Goal: Share content: Share content

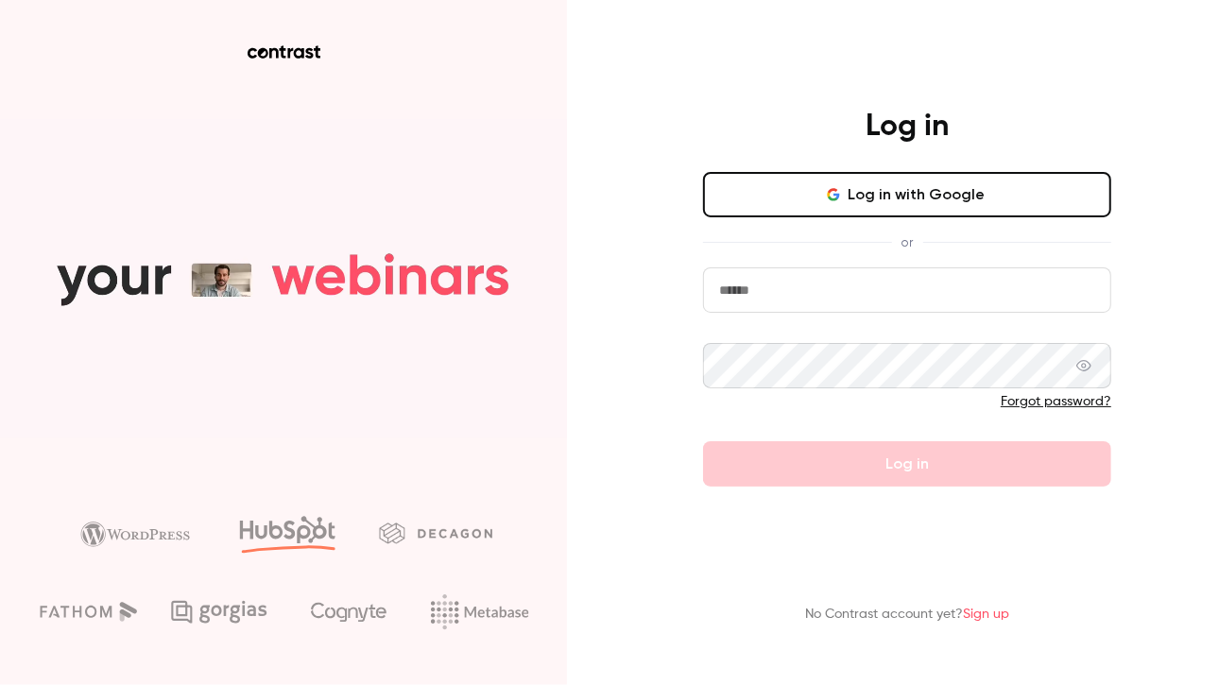
type input "**********"
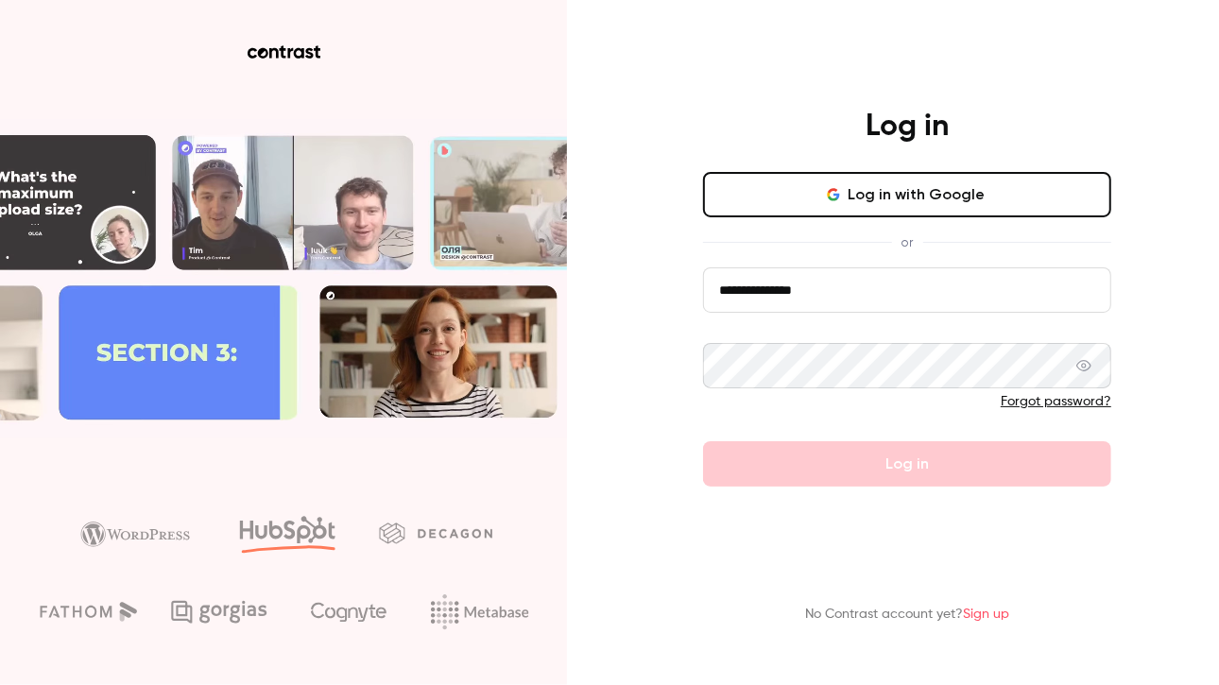
click at [890, 199] on button "Log in with Google" at bounding box center [907, 194] width 408 height 45
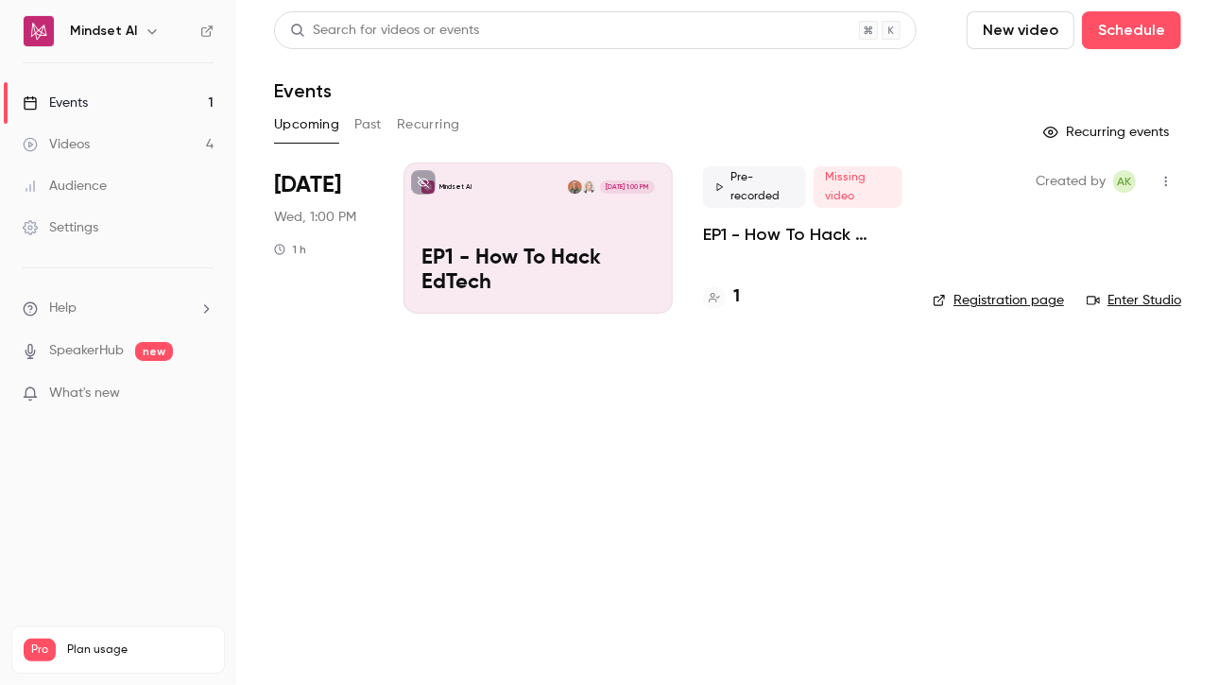
click at [84, 141] on div "Videos" at bounding box center [56, 144] width 67 height 19
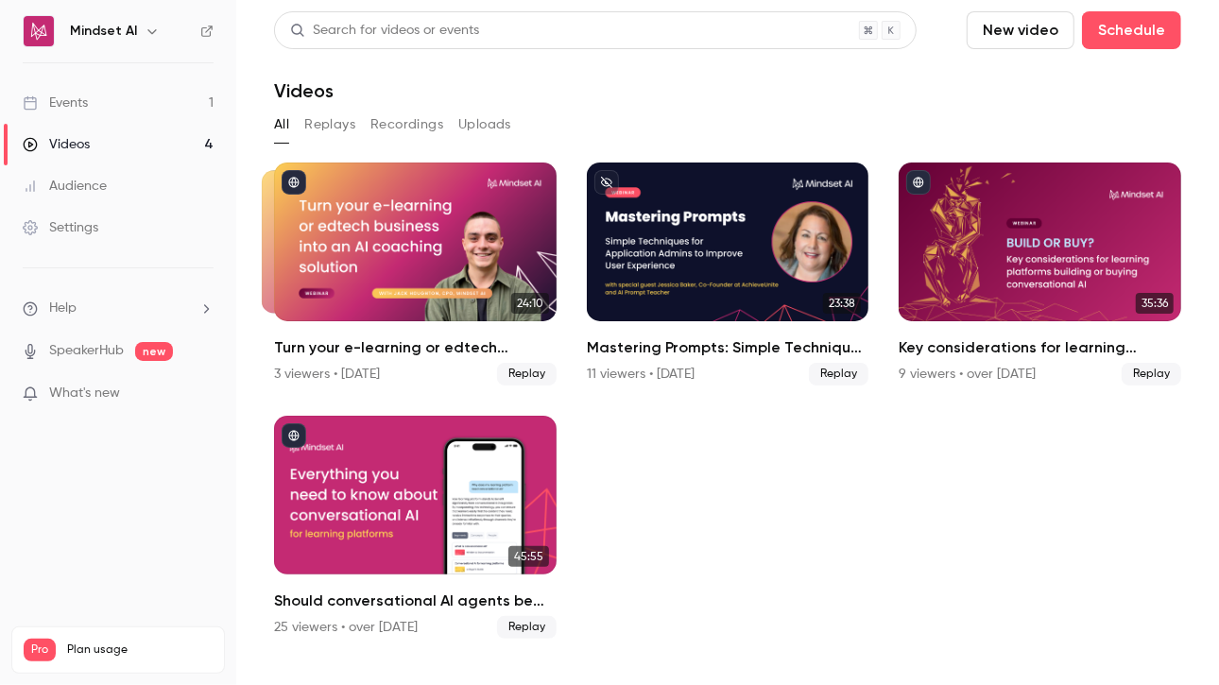
click at [78, 109] on div "Events" at bounding box center [55, 103] width 65 height 19
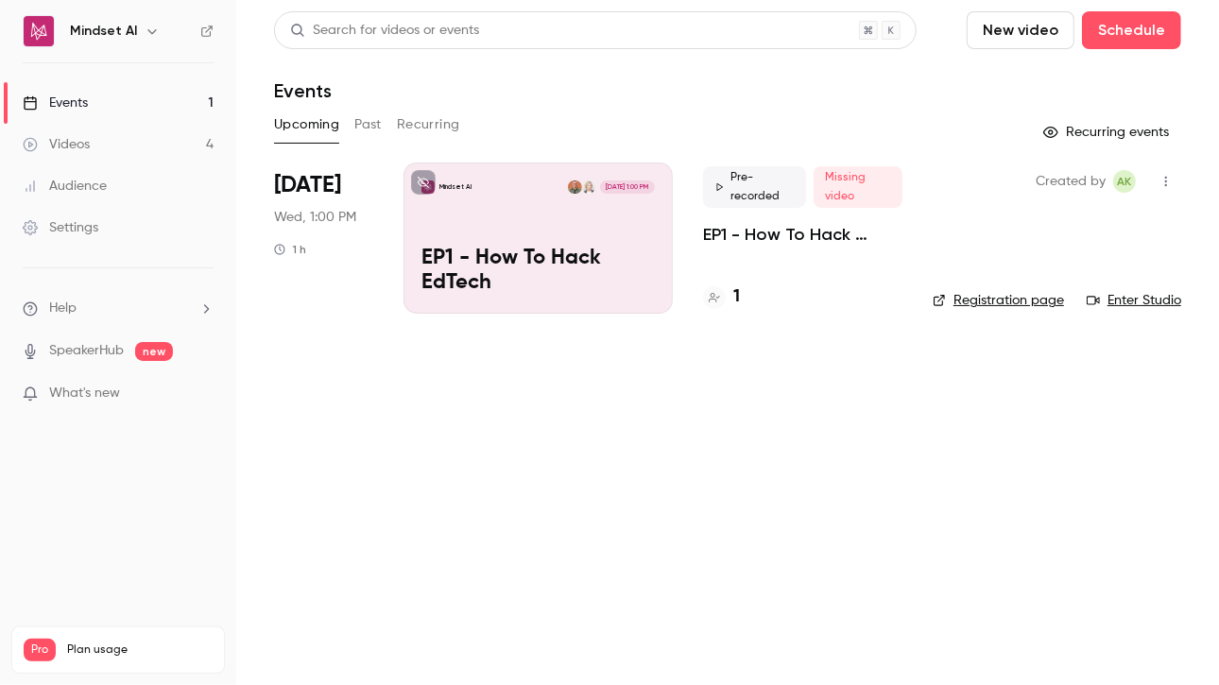
click at [402, 124] on button "Recurring" at bounding box center [428, 125] width 63 height 30
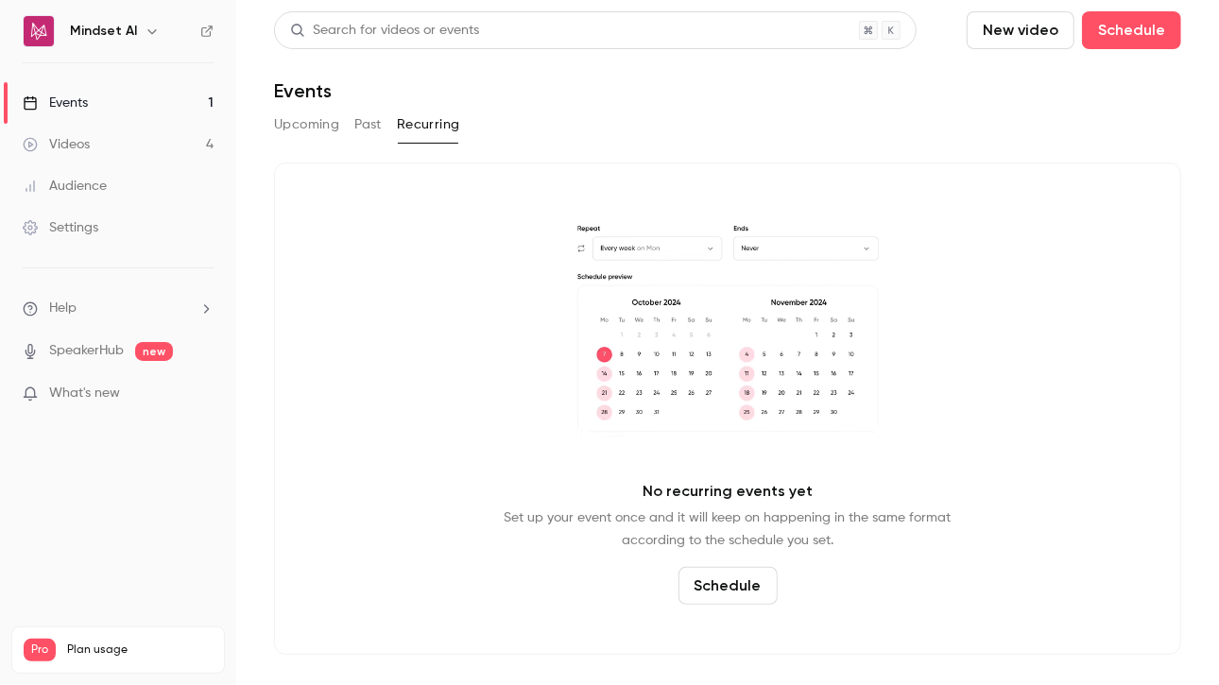
click at [312, 133] on button "Upcoming" at bounding box center [306, 125] width 65 height 30
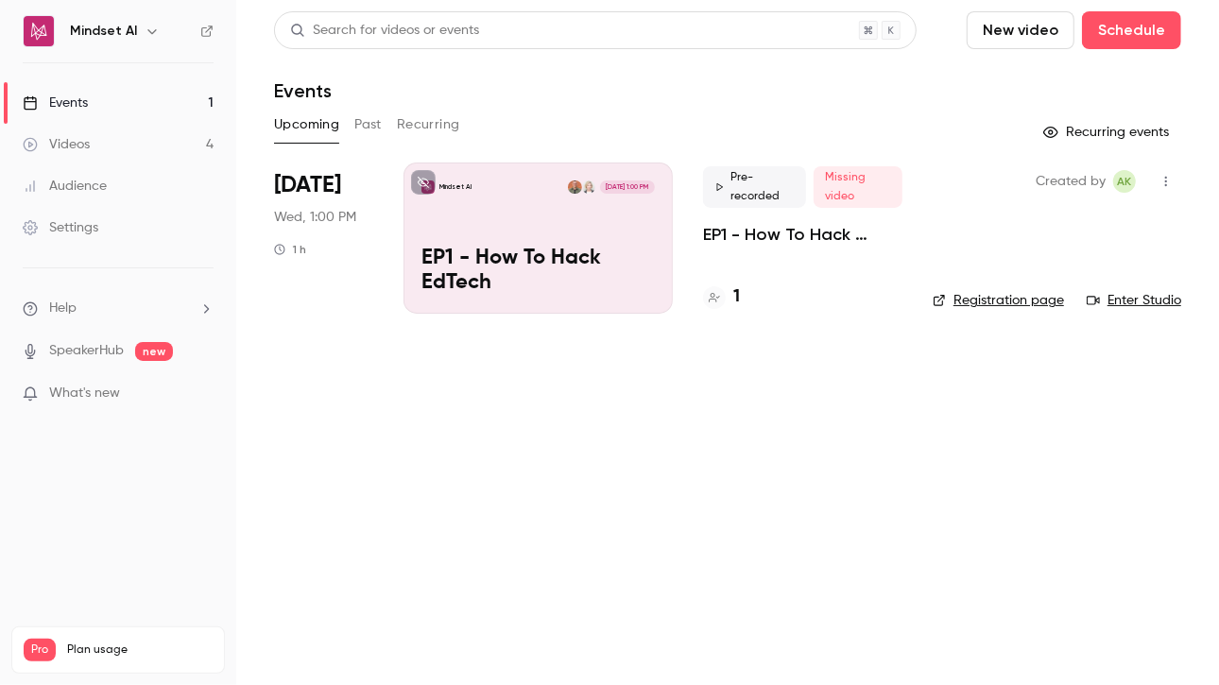
click at [93, 237] on link "Settings" at bounding box center [118, 228] width 236 height 42
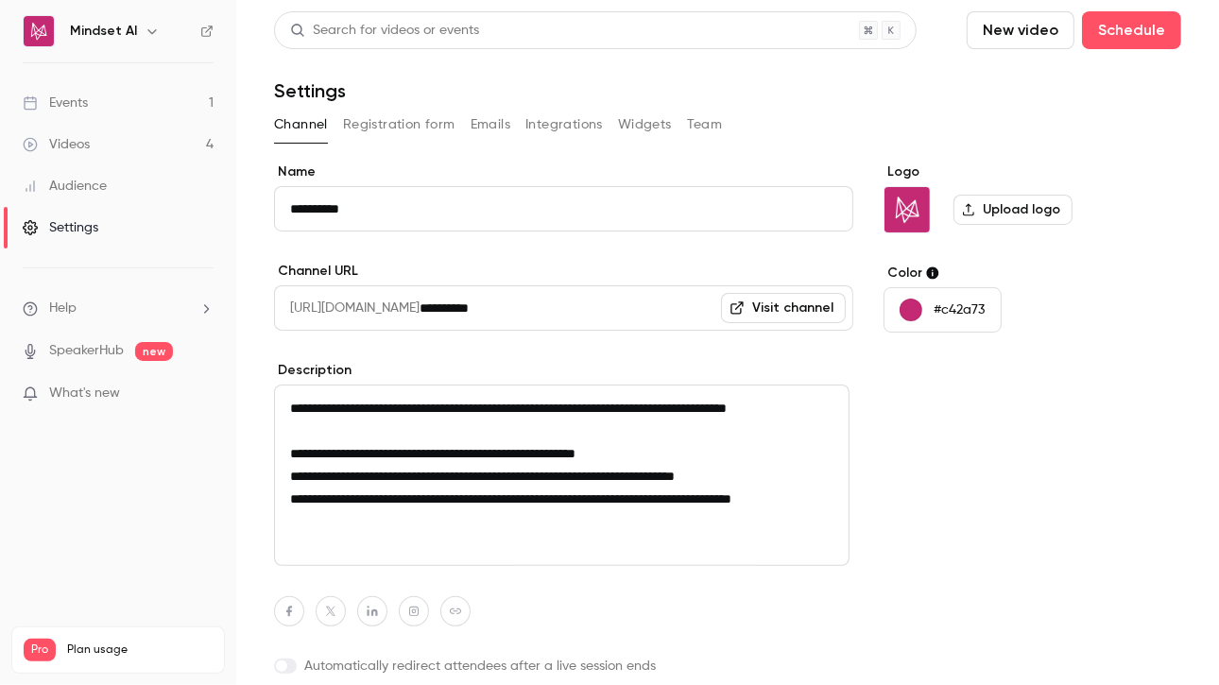
click at [108, 185] on link "Audience" at bounding box center [118, 186] width 236 height 42
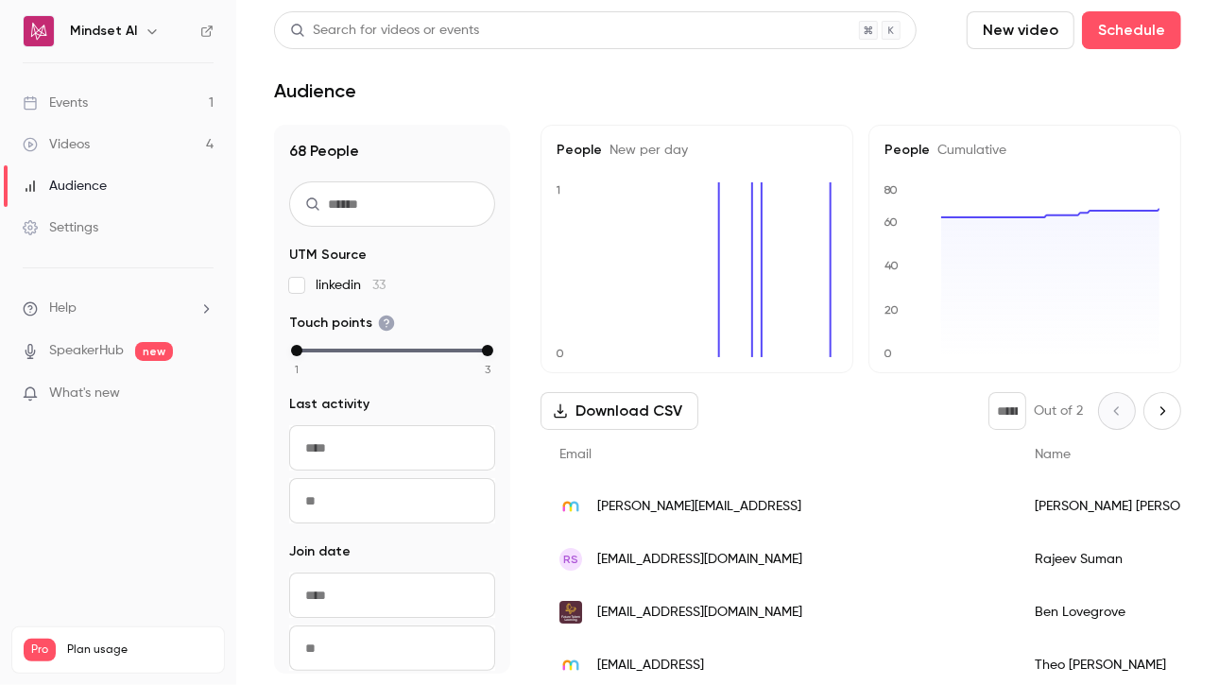
click at [91, 147] on link "Videos 4" at bounding box center [118, 145] width 236 height 42
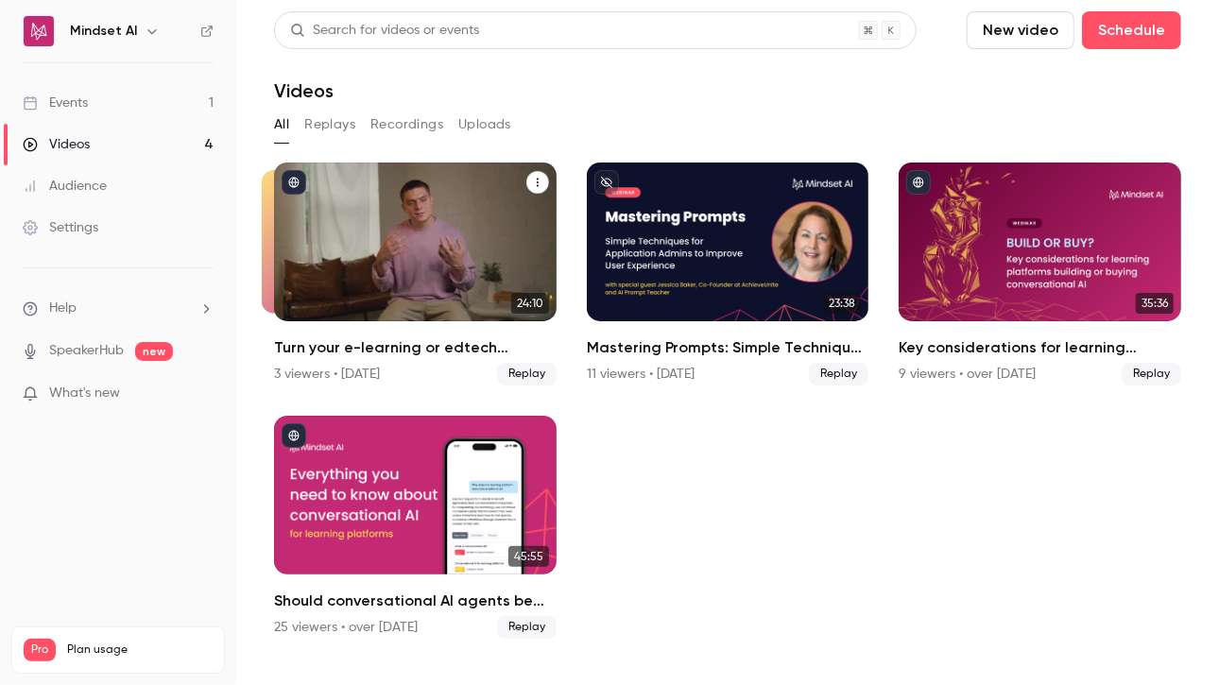
click at [454, 207] on div "Turn your e-learning or edtech business into an AI coaching solution" at bounding box center [415, 242] width 283 height 159
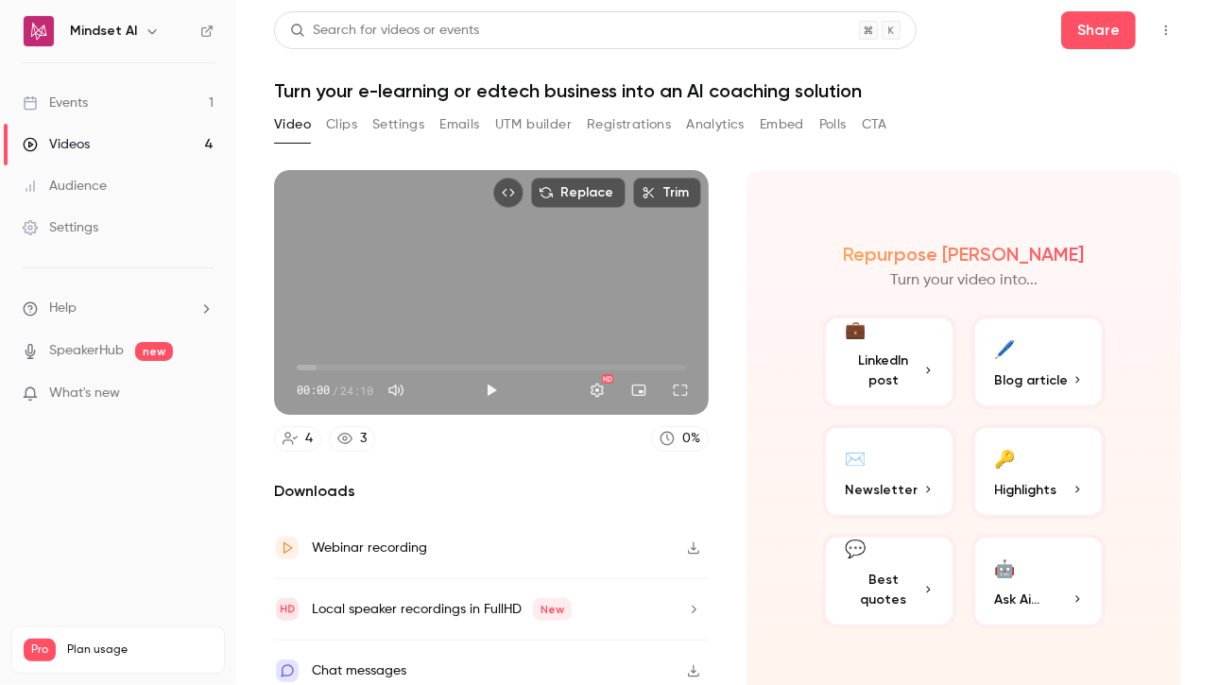
click at [632, 128] on button "Registrations" at bounding box center [629, 125] width 84 height 30
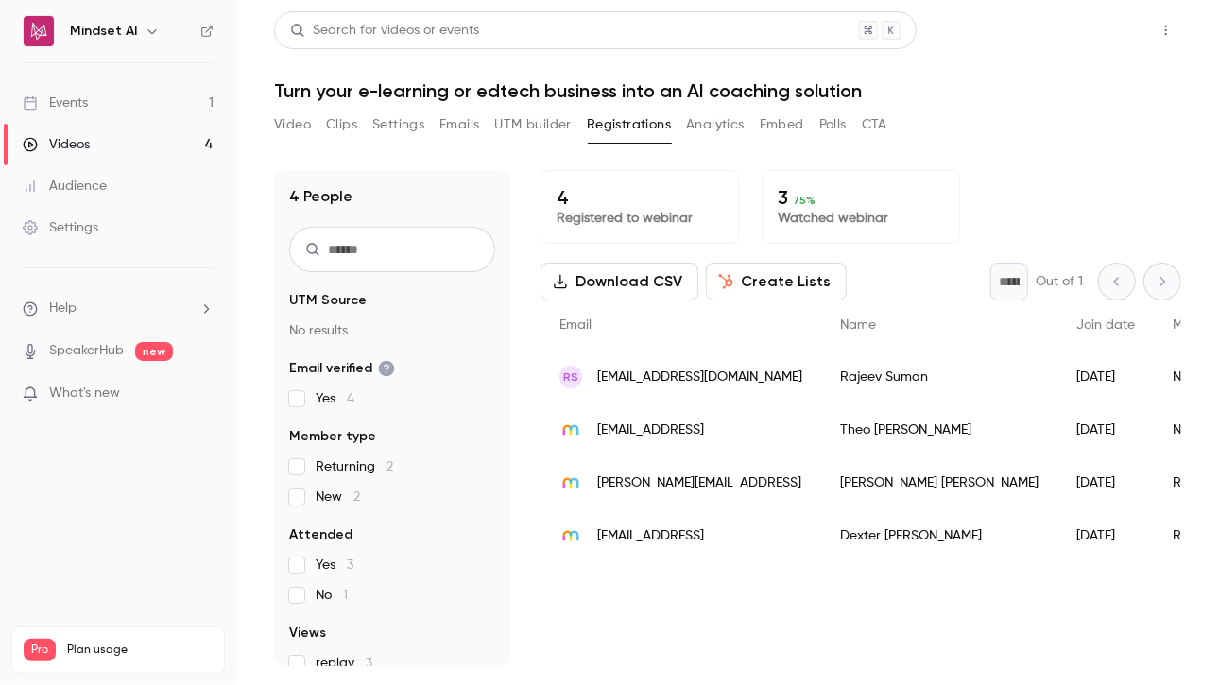
click at [1102, 26] on button "Share" at bounding box center [1098, 30] width 75 height 38
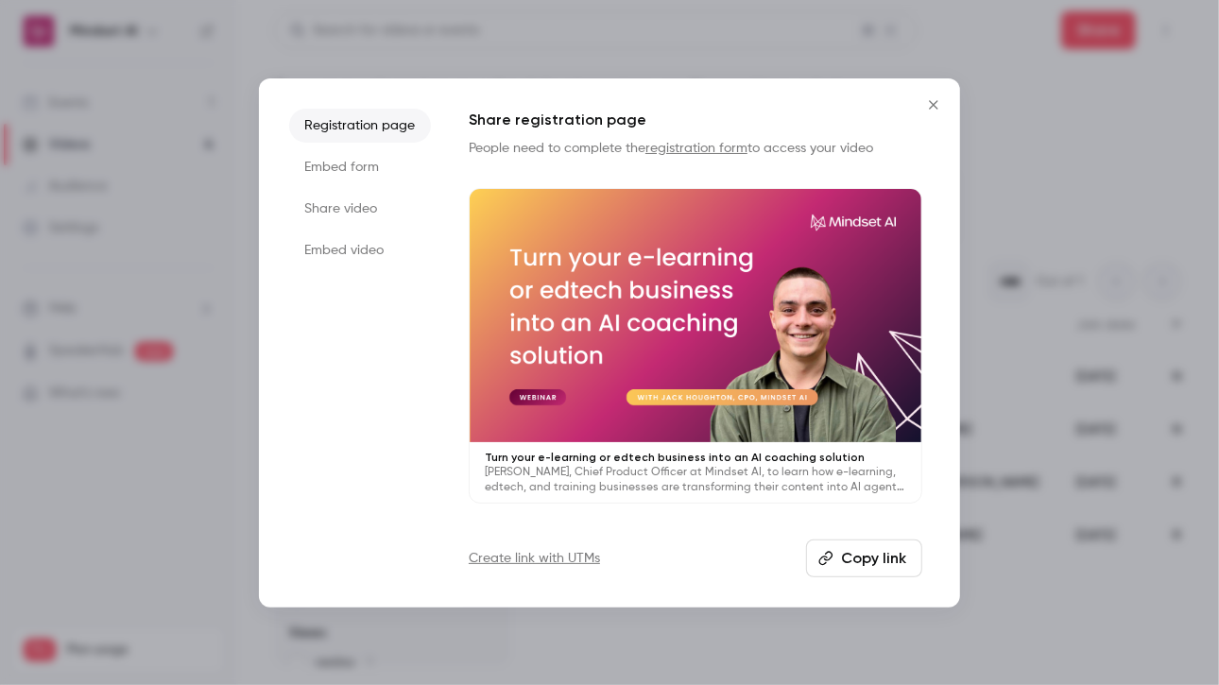
click at [376, 202] on li "Share video" at bounding box center [360, 209] width 142 height 34
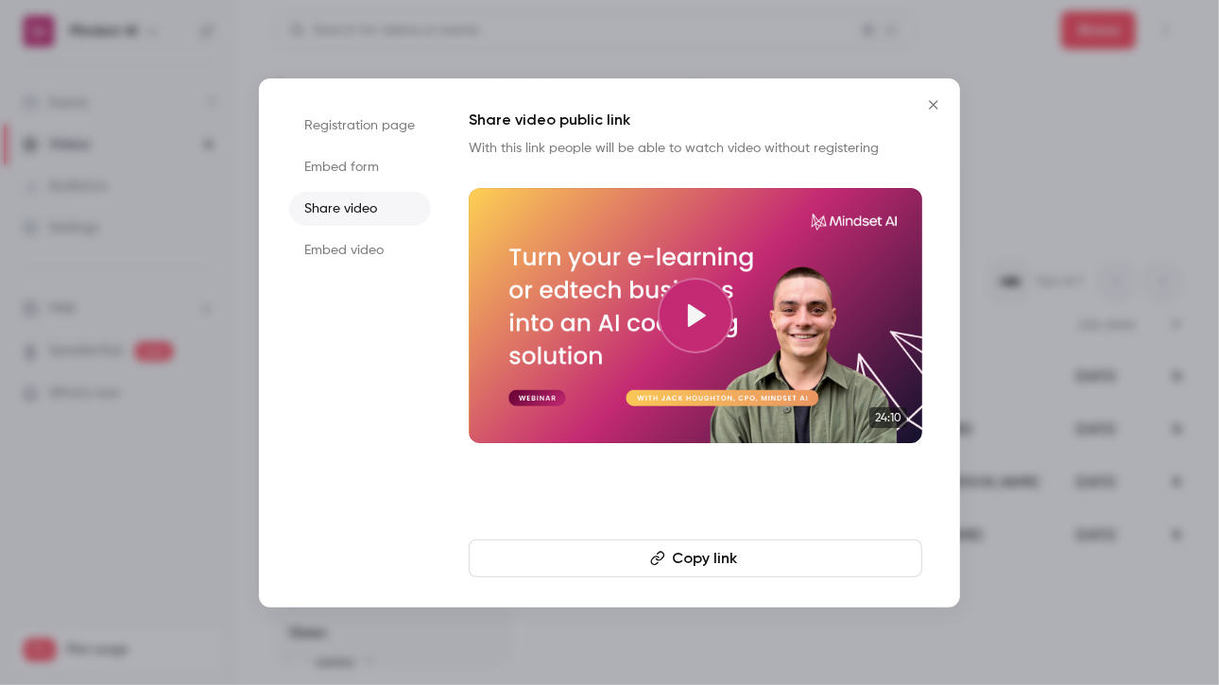
click at [364, 124] on li "Registration page" at bounding box center [360, 126] width 142 height 34
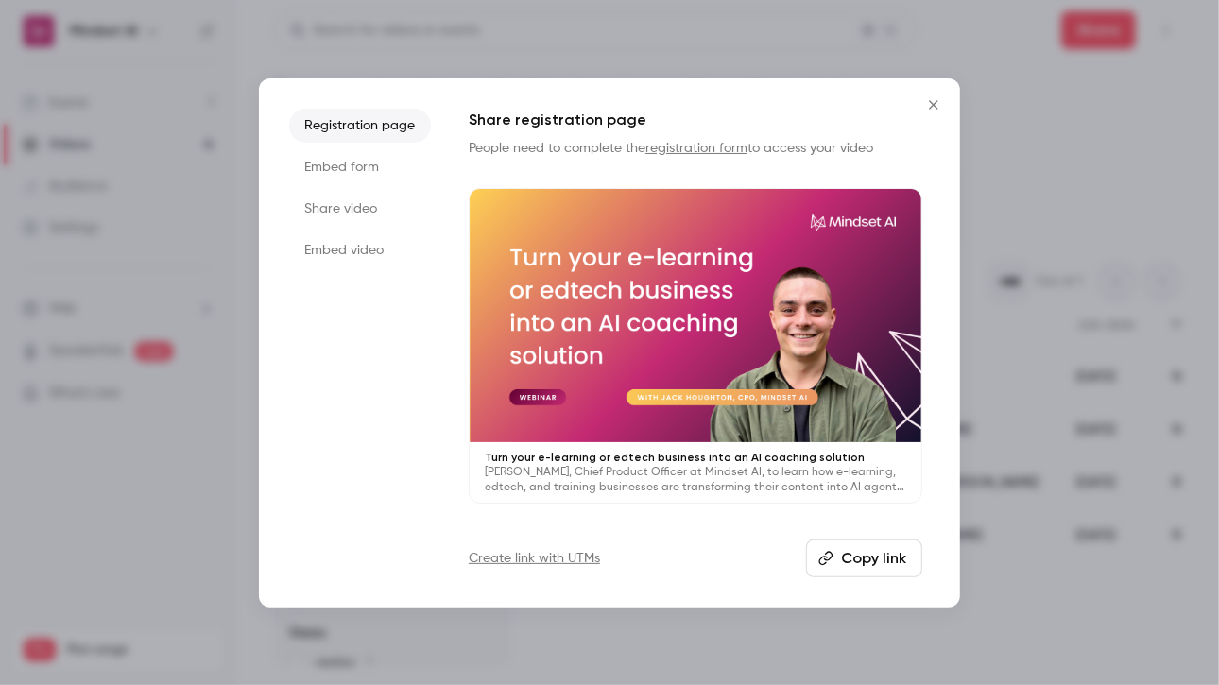
click at [889, 562] on button "Copy link" at bounding box center [864, 559] width 116 height 38
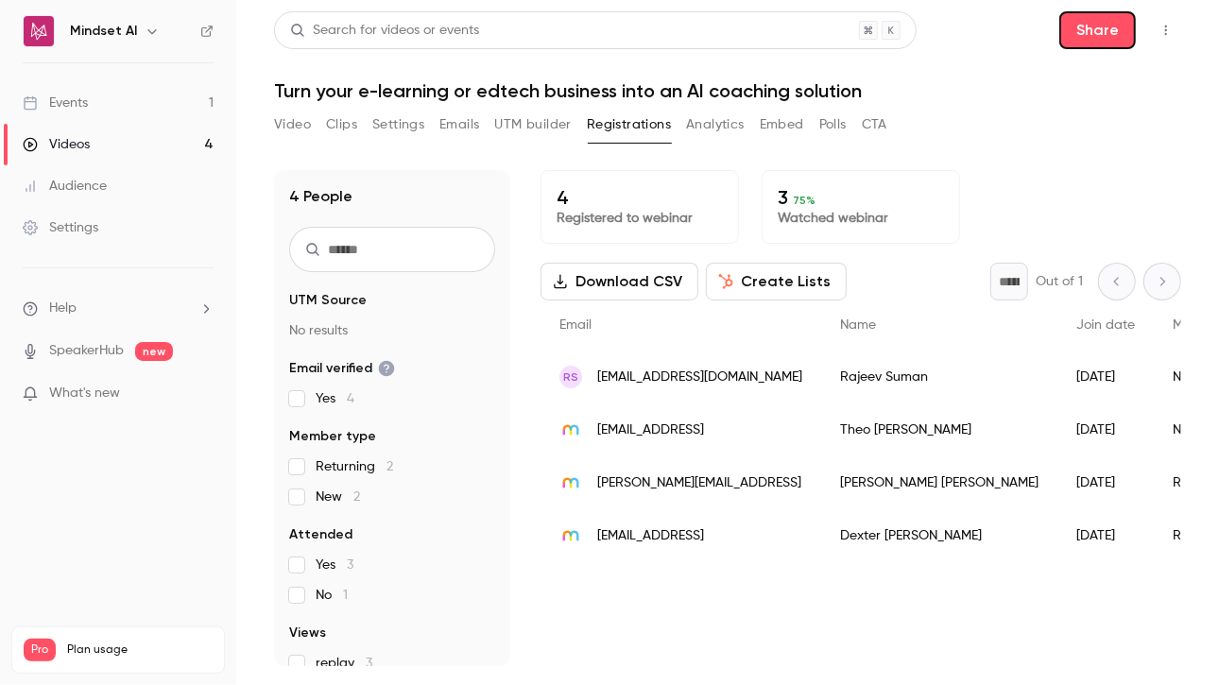
click at [78, 138] on div "Videos" at bounding box center [56, 144] width 67 height 19
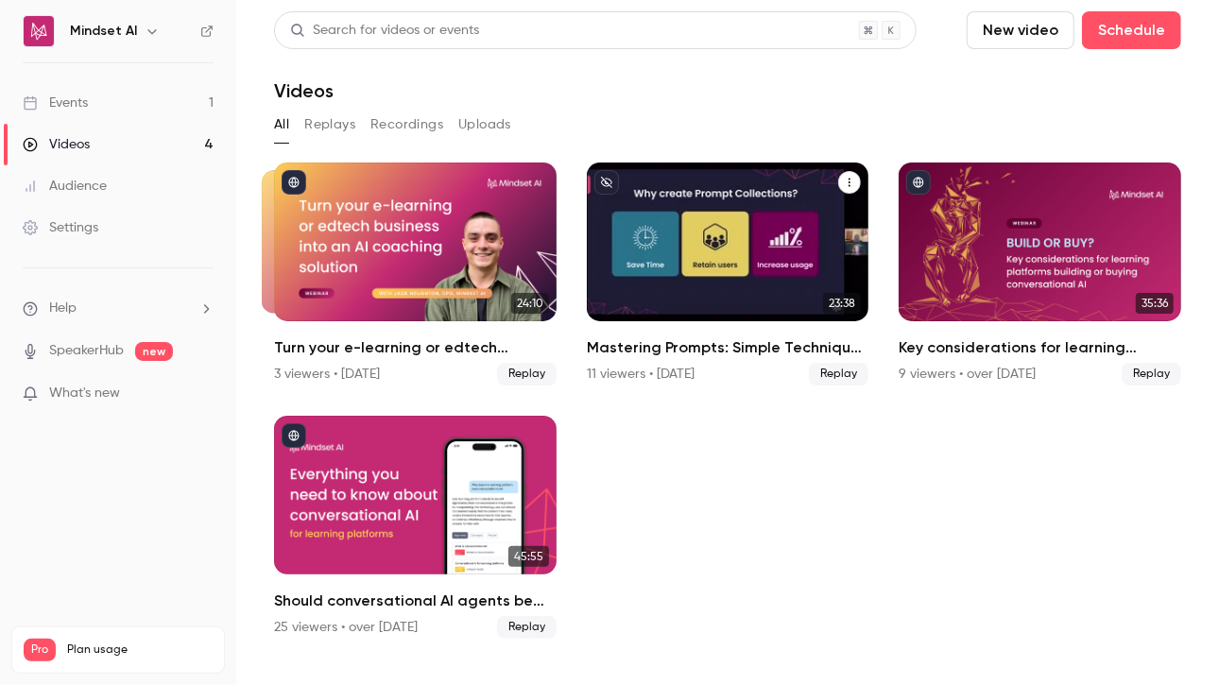
click at [658, 356] on h2 "Mastering Prompts: Simple Techniques for Application Admins to Improve User Exp…" at bounding box center [728, 347] width 283 height 23
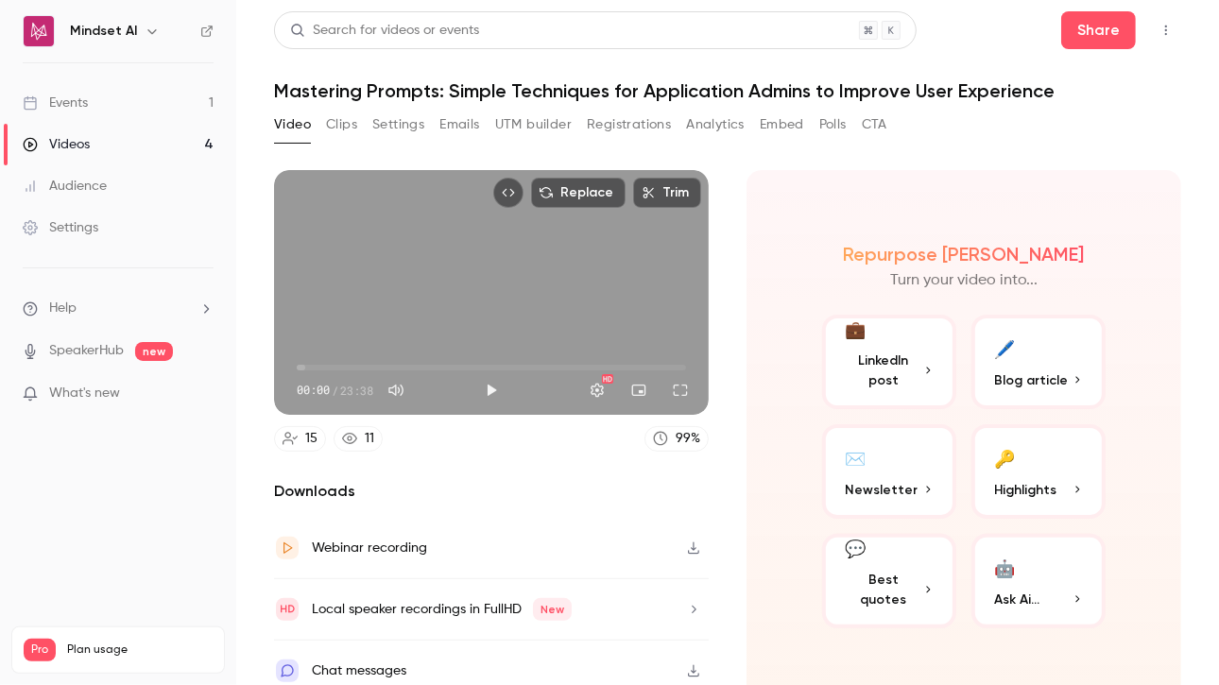
click at [595, 129] on button "Registrations" at bounding box center [629, 125] width 84 height 30
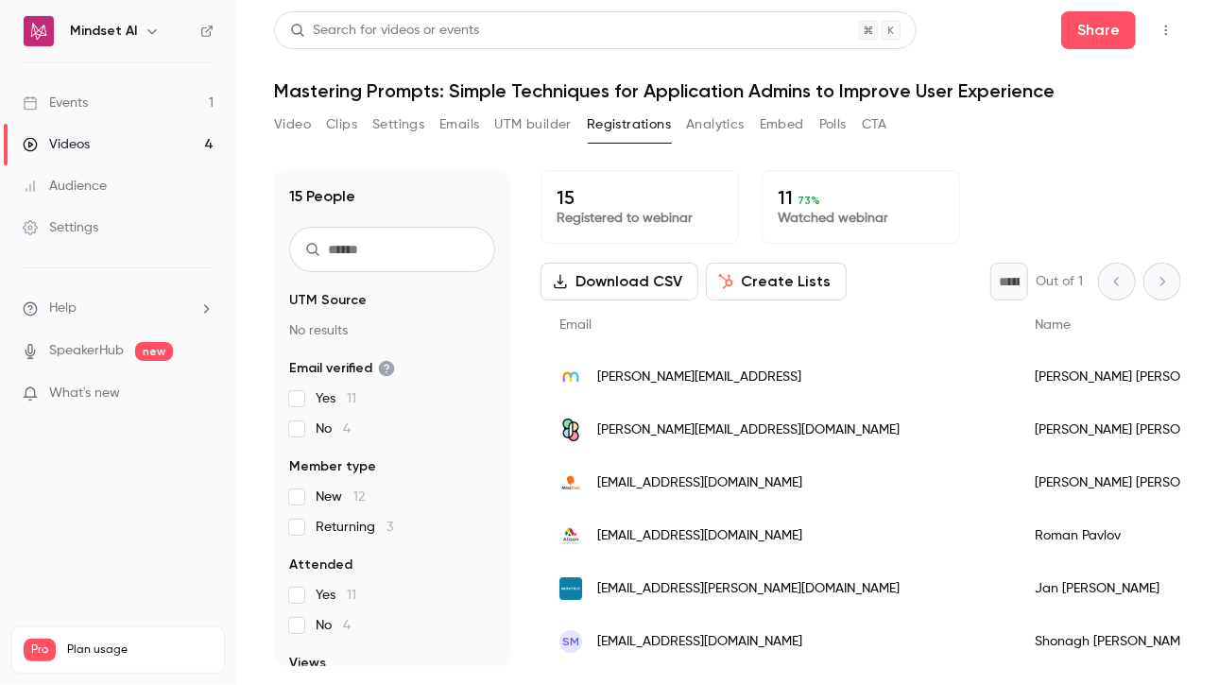
click at [444, 139] on button "Emails" at bounding box center [460, 125] width 40 height 30
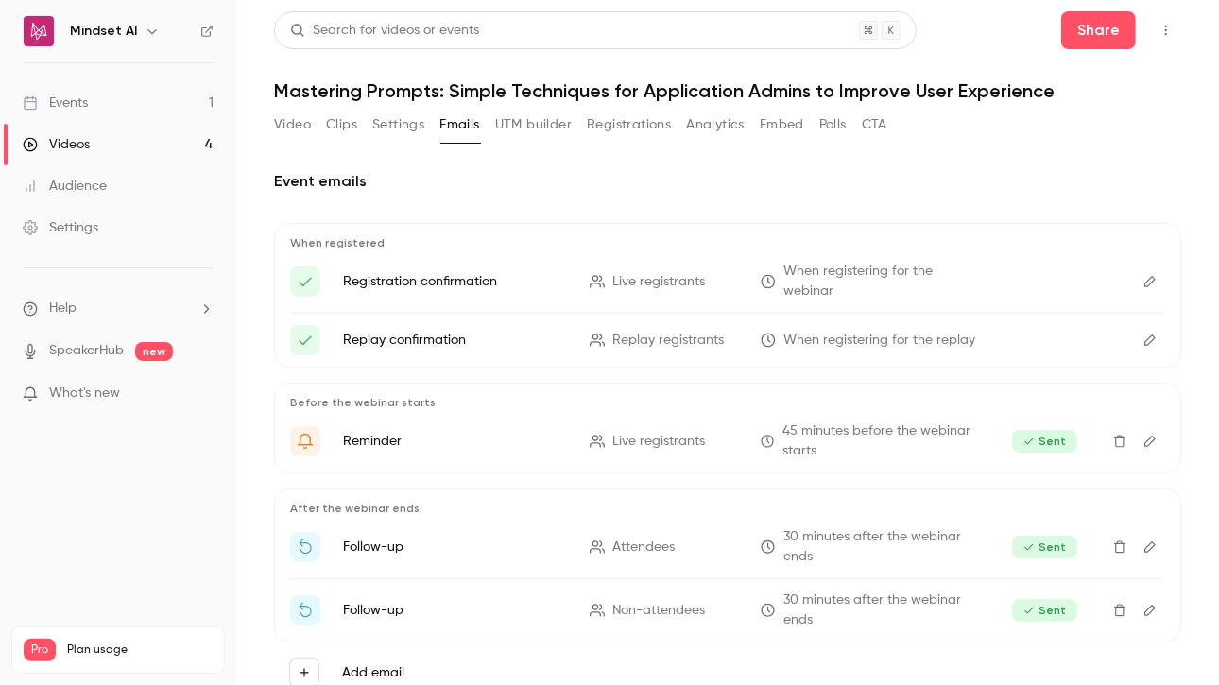
click at [287, 130] on button "Video" at bounding box center [292, 125] width 37 height 30
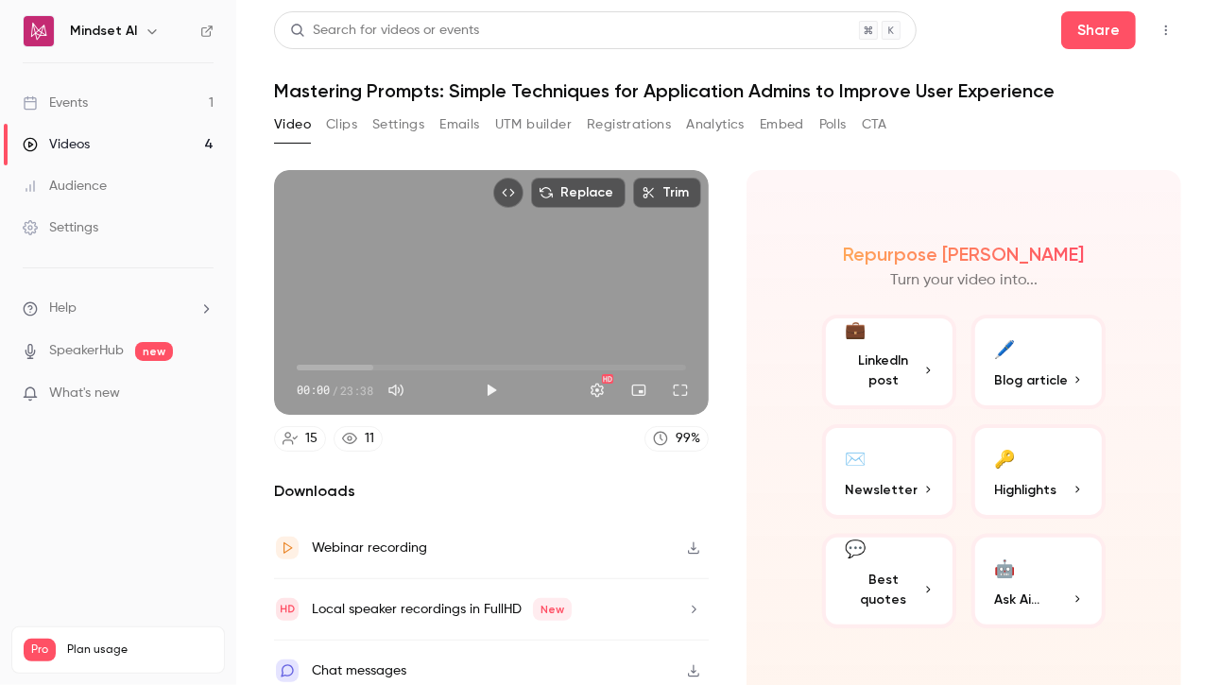
click at [359, 93] on h1 "Mastering Prompts: Simple Techniques for Application Admins to Improve User Exp…" at bounding box center [727, 90] width 907 height 23
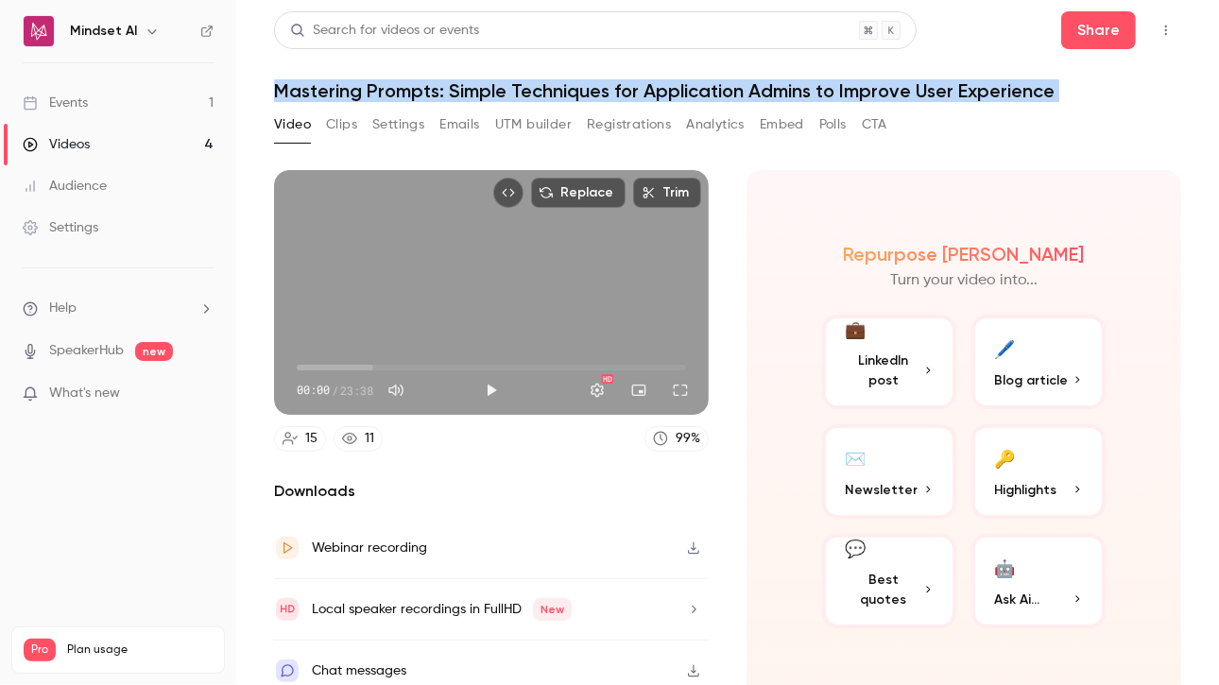
click at [359, 93] on h1 "Mastering Prompts: Simple Techniques for Application Admins to Improve User Exp…" at bounding box center [727, 90] width 907 height 23
copy div "Mastering Prompts: Simple Techniques for Application Admins to Improve User Exp…"
click at [1110, 41] on button "Share" at bounding box center [1098, 30] width 75 height 38
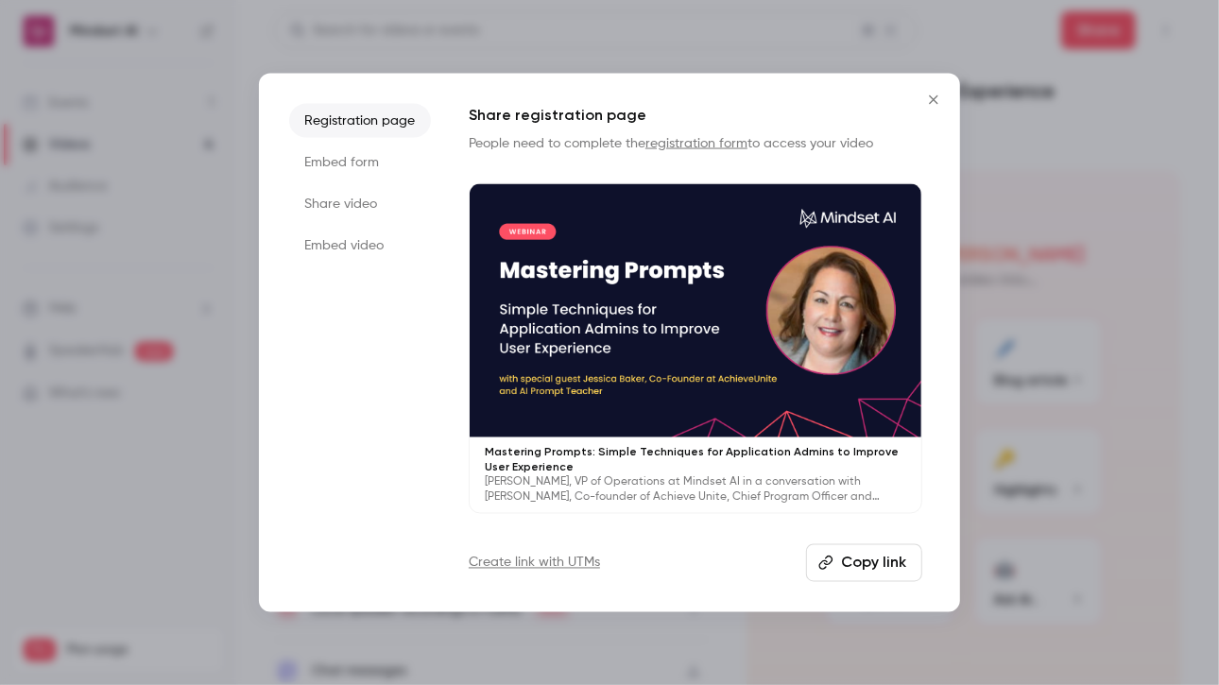
click at [1074, 26] on div at bounding box center [609, 342] width 1219 height 685
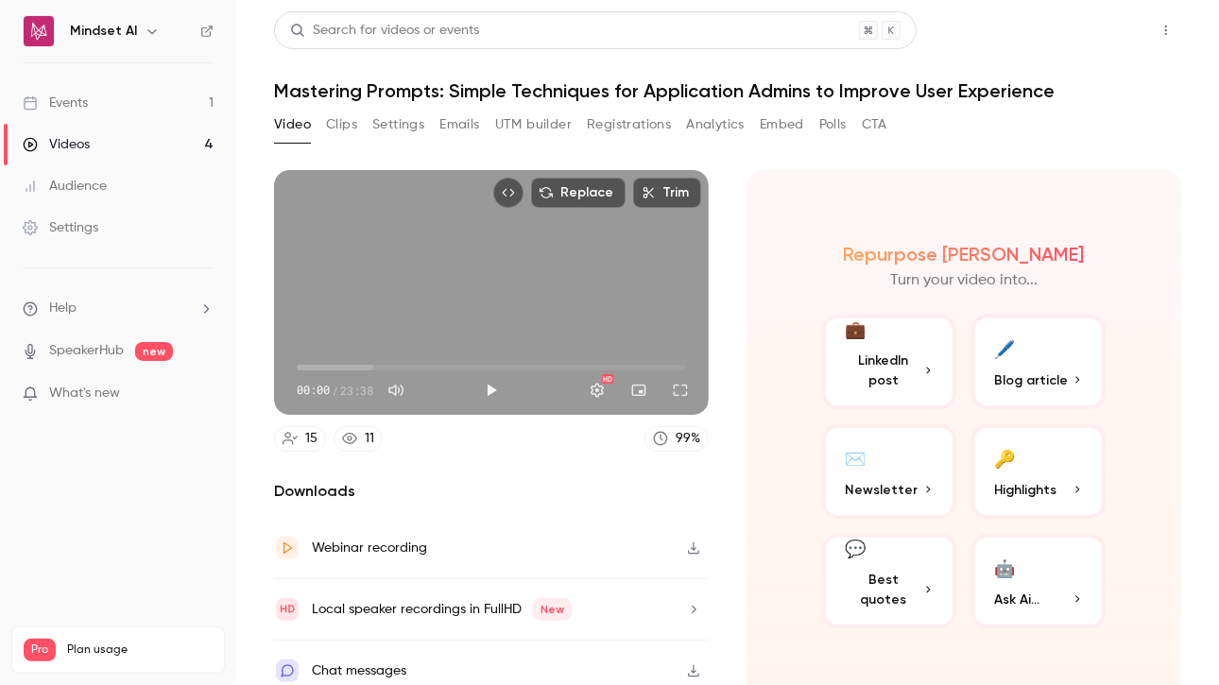
click at [1070, 27] on button "Share" at bounding box center [1098, 30] width 75 height 38
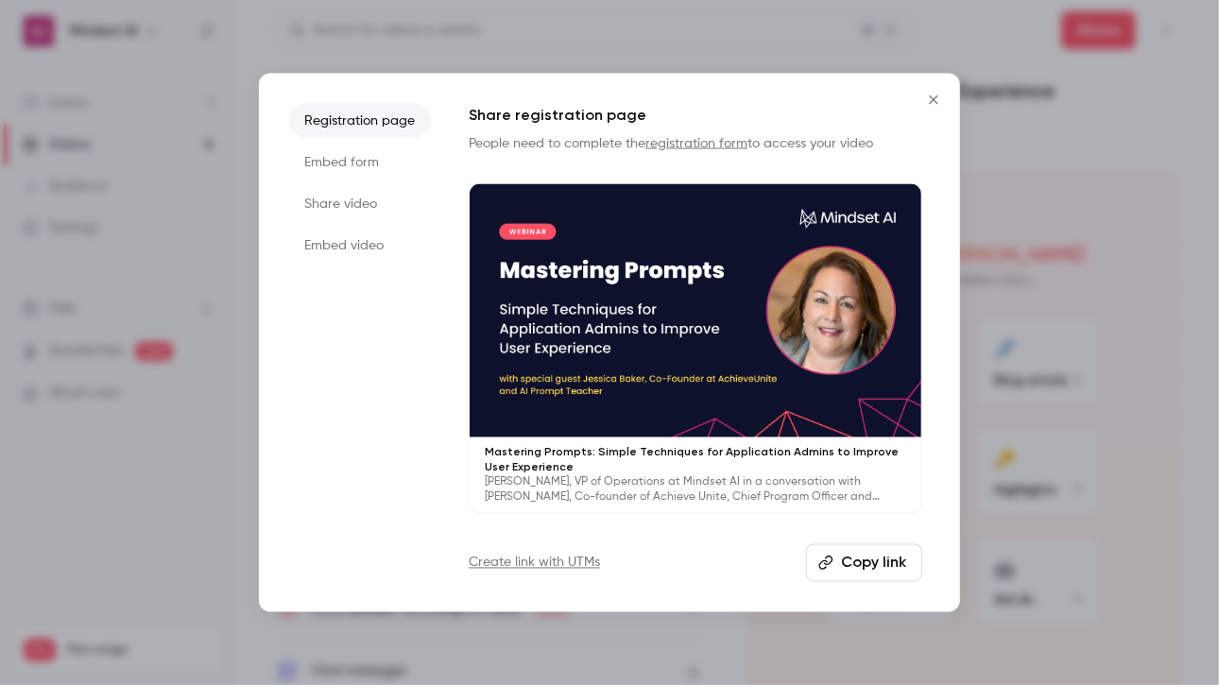
click at [347, 203] on li "Share video" at bounding box center [360, 203] width 142 height 34
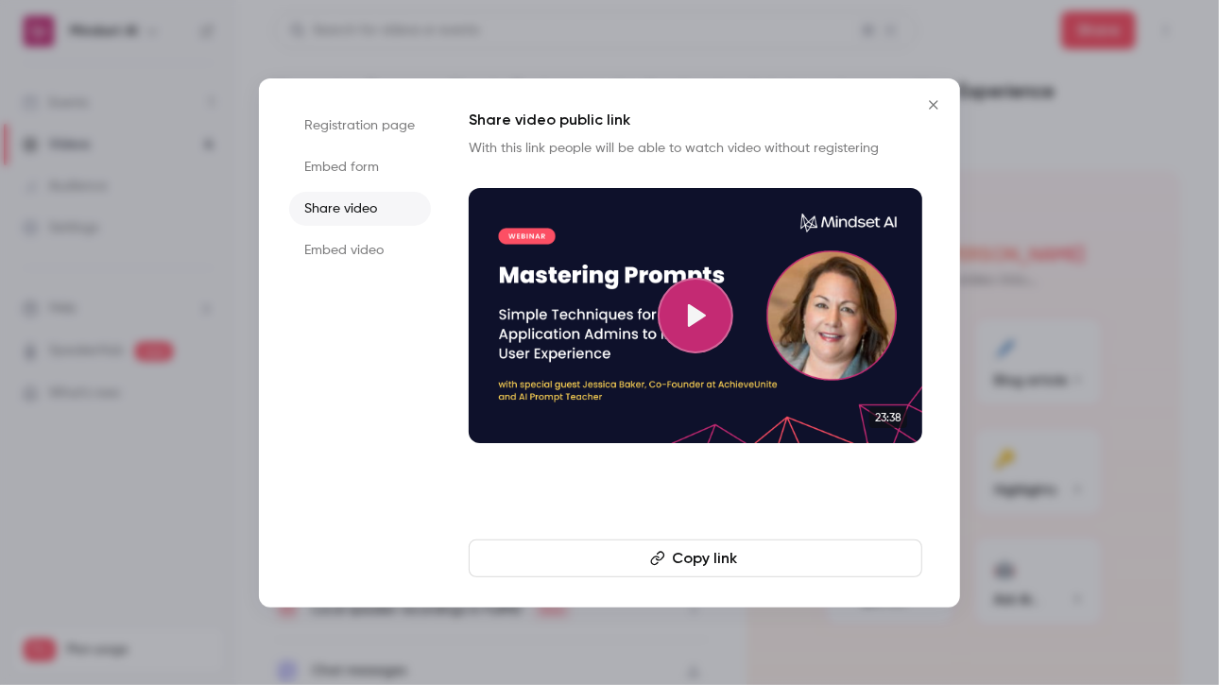
click at [363, 175] on li "Embed form" at bounding box center [360, 167] width 142 height 34
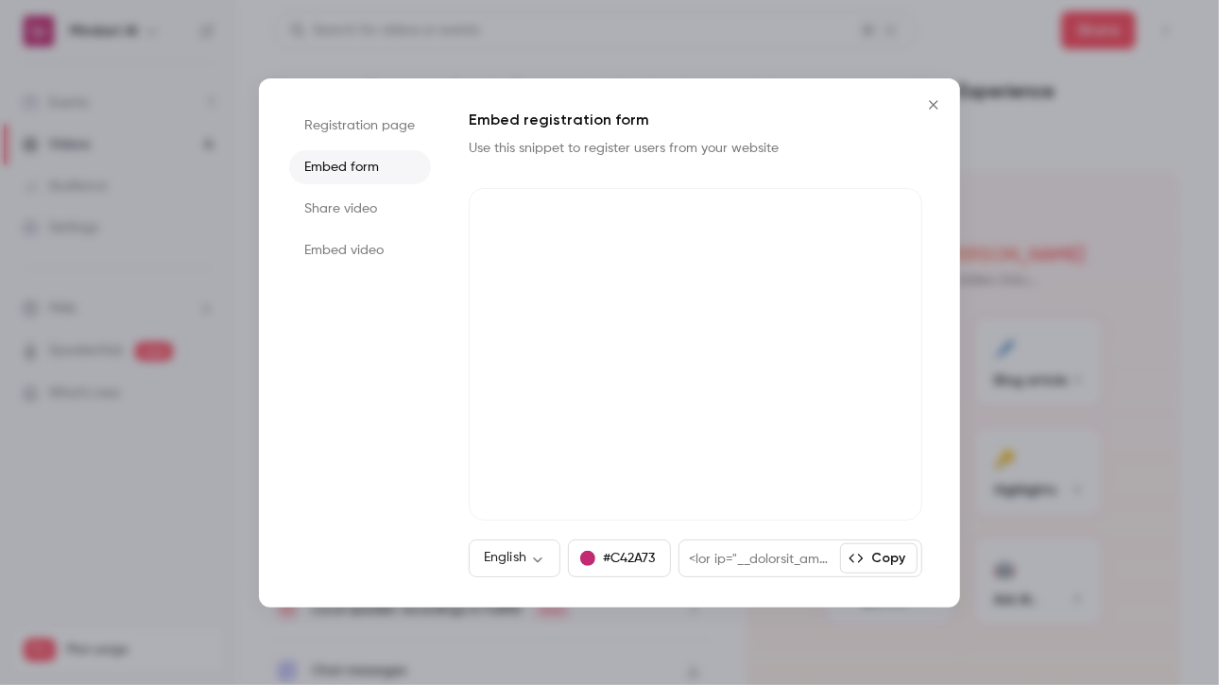
click at [355, 202] on li "Share video" at bounding box center [360, 209] width 142 height 34
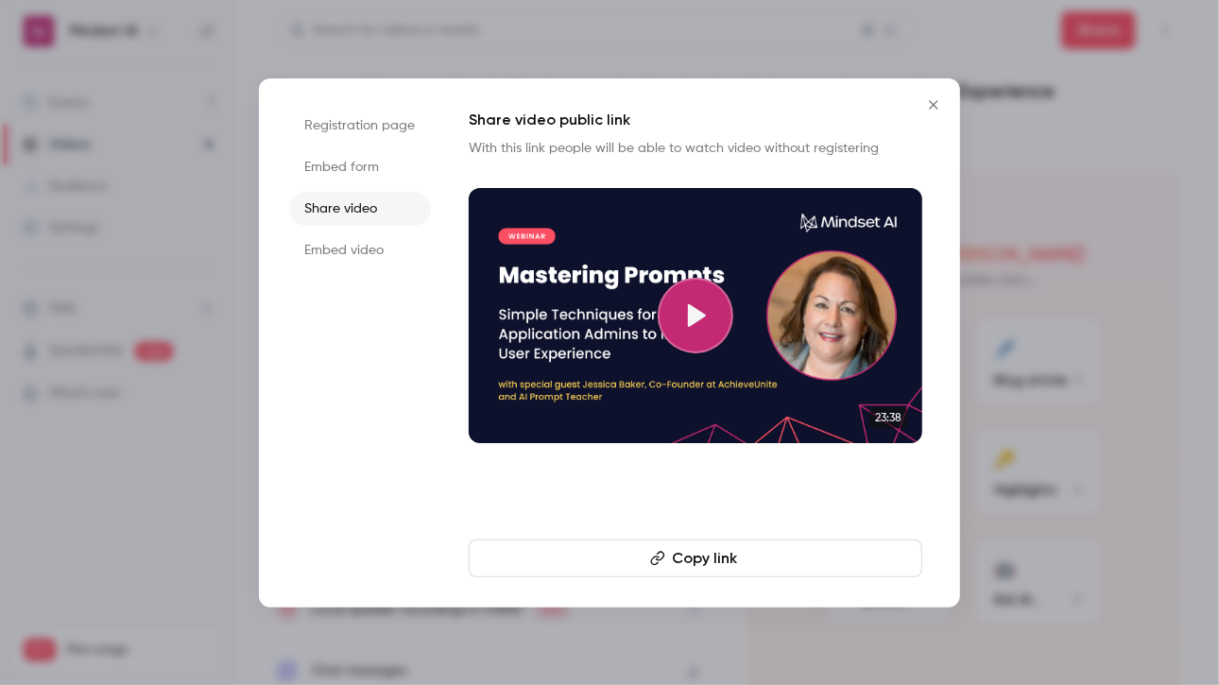
click at [356, 123] on li "Registration page" at bounding box center [360, 126] width 142 height 34
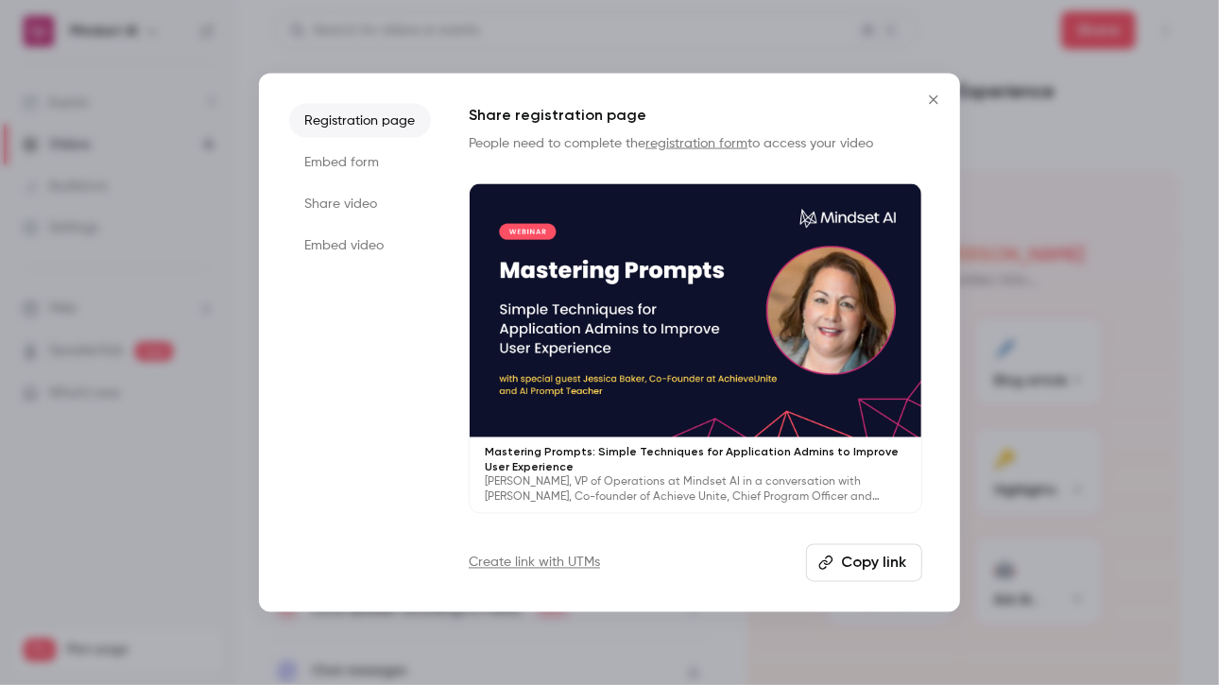
click at [894, 564] on button "Copy link" at bounding box center [864, 563] width 116 height 38
click at [1114, 451] on div at bounding box center [609, 342] width 1219 height 685
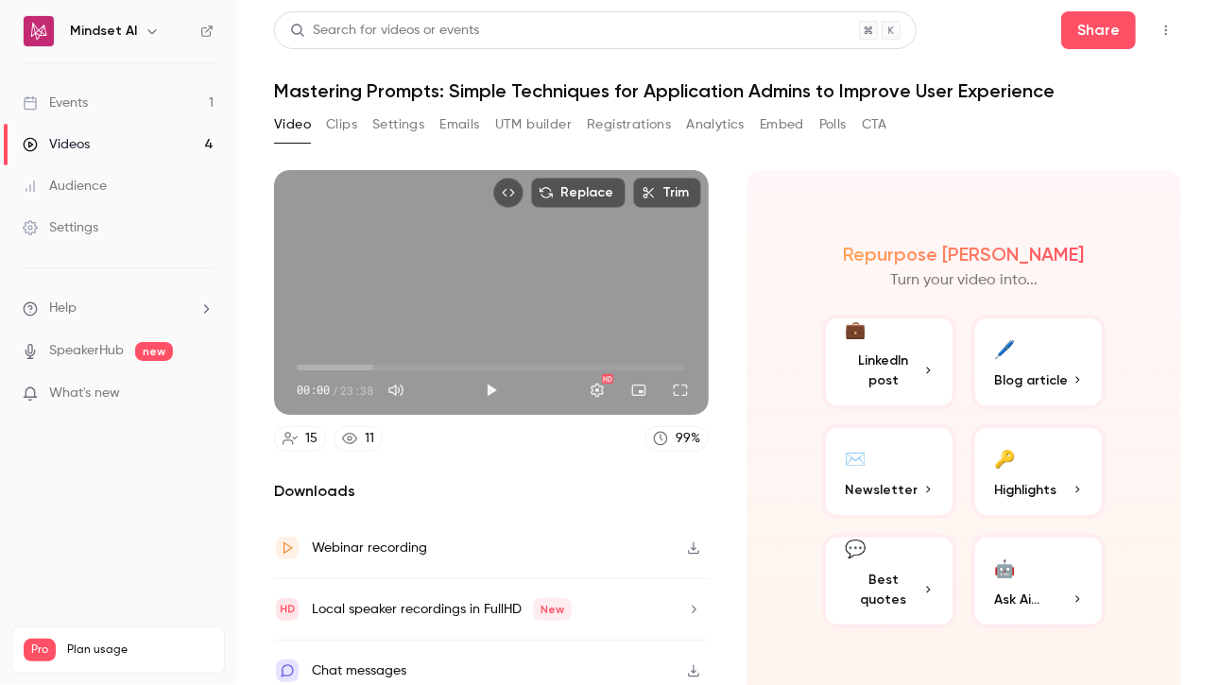
click at [113, 147] on link "Videos 4" at bounding box center [118, 145] width 236 height 42
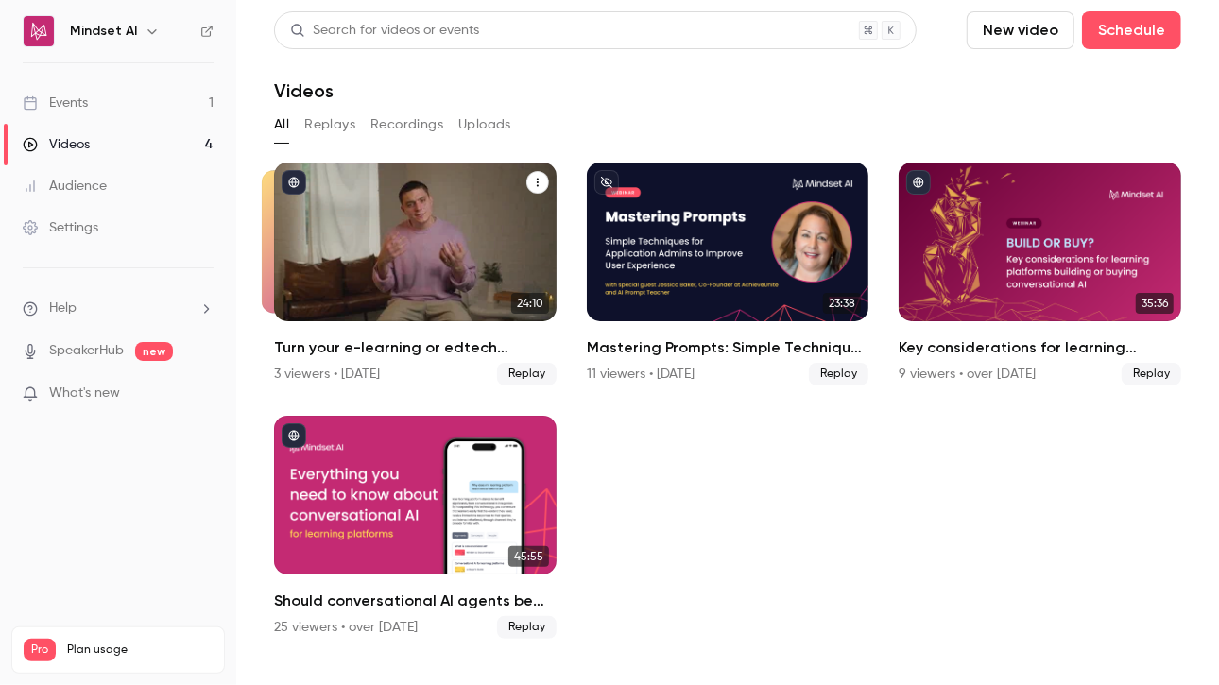
click at [449, 249] on div "Turn your e-learning or edtech business into an AI coaching solution" at bounding box center [415, 242] width 283 height 159
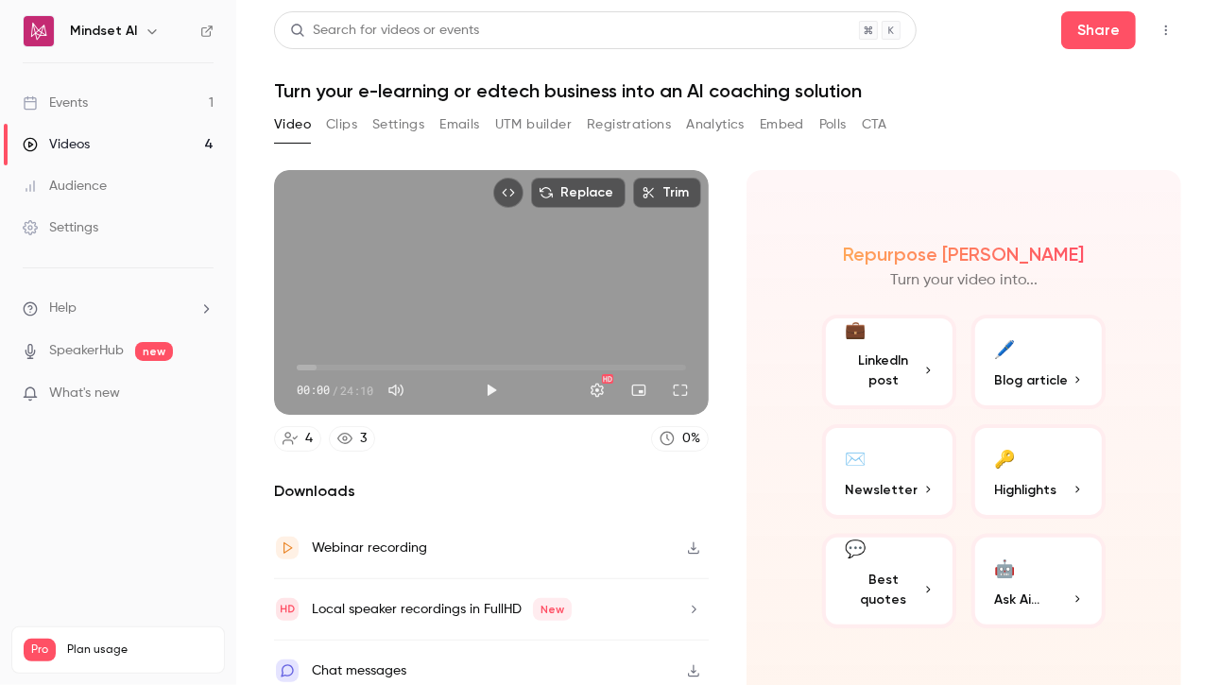
click at [508, 97] on h1 "Turn your e-learning or edtech business into an AI coaching solution" at bounding box center [727, 90] width 907 height 23
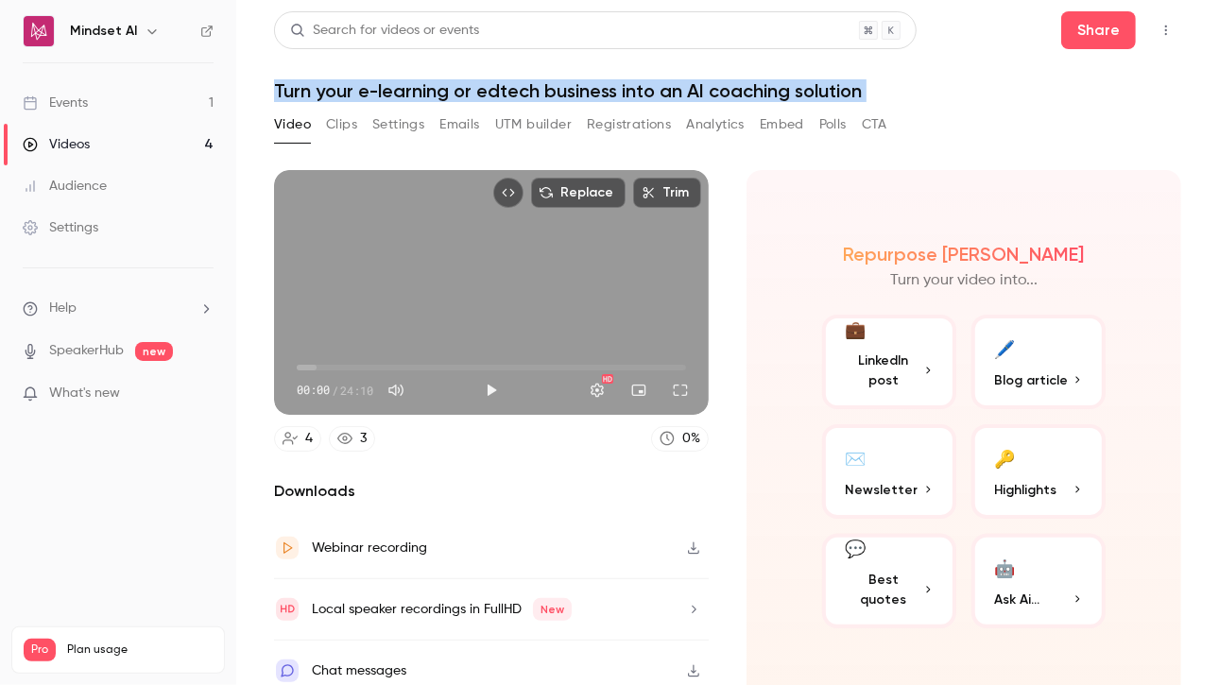
click at [508, 97] on h1 "Turn your e-learning or edtech business into an AI coaching solution" at bounding box center [727, 90] width 907 height 23
copy div "Turn your e-learning or edtech business into an AI coaching solution Video Clip…"
click at [88, 148] on div "Videos" at bounding box center [56, 144] width 67 height 19
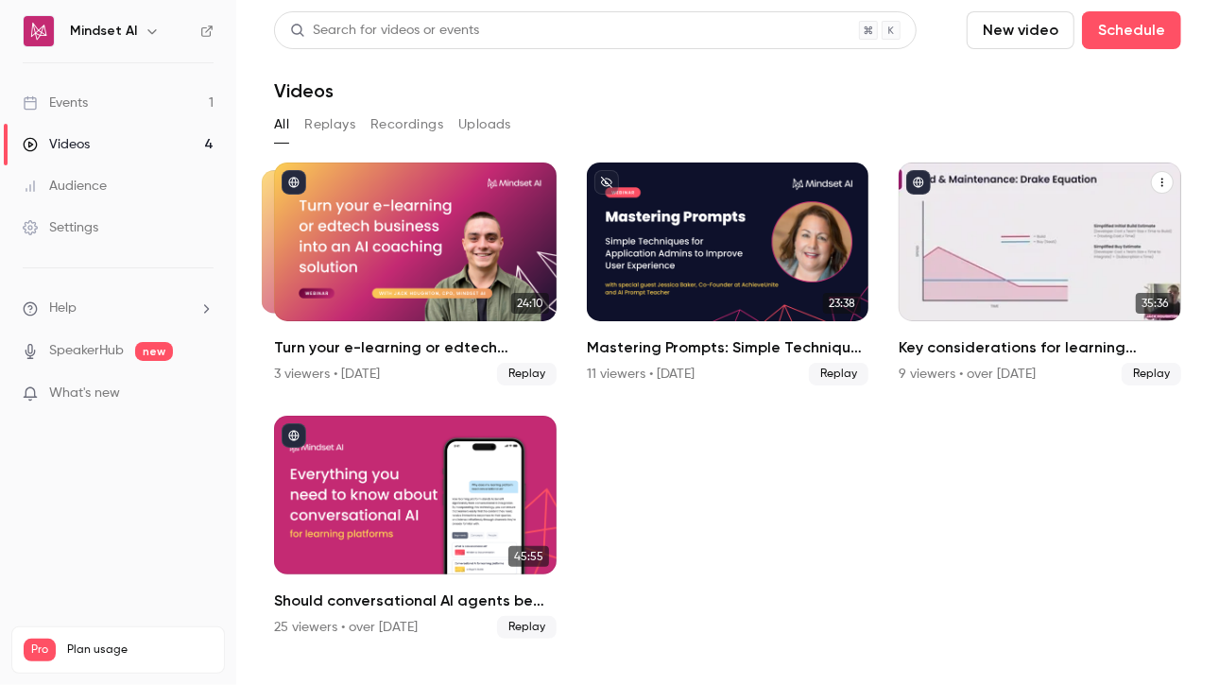
click at [942, 243] on div "Key considerations for learning platforms building or buying conversational AI" at bounding box center [1040, 242] width 283 height 159
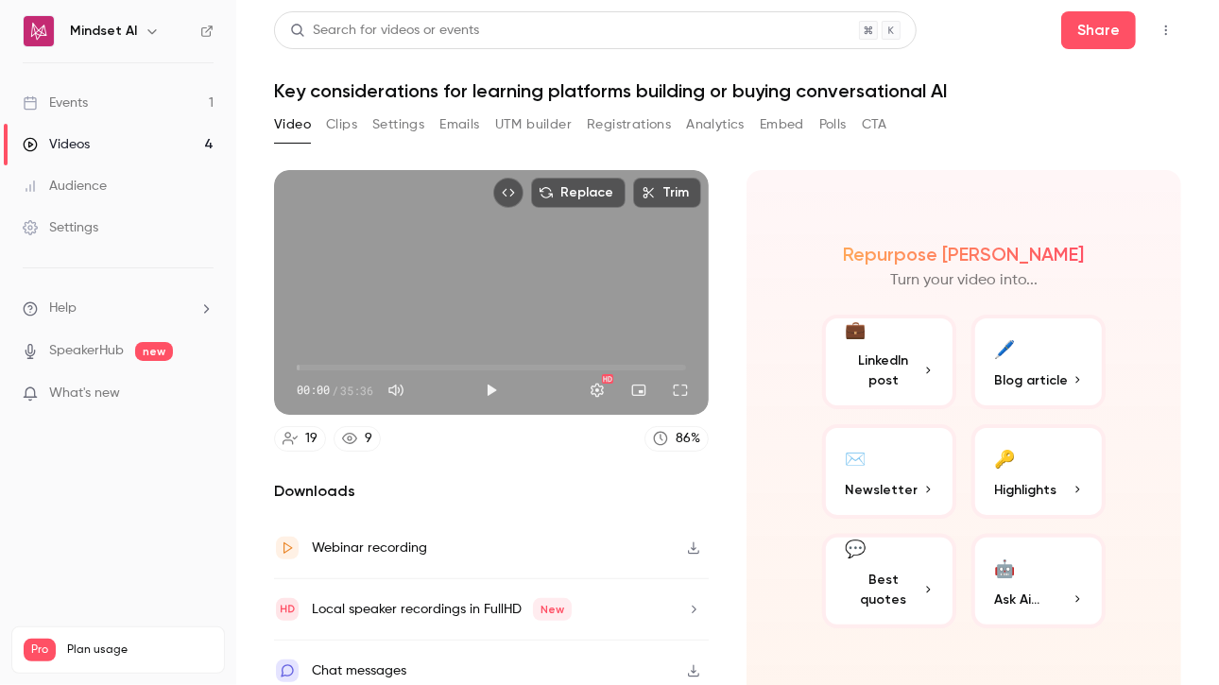
click at [281, 80] on h1 "Key considerations for learning platforms building or buying conversational AI" at bounding box center [727, 90] width 907 height 23
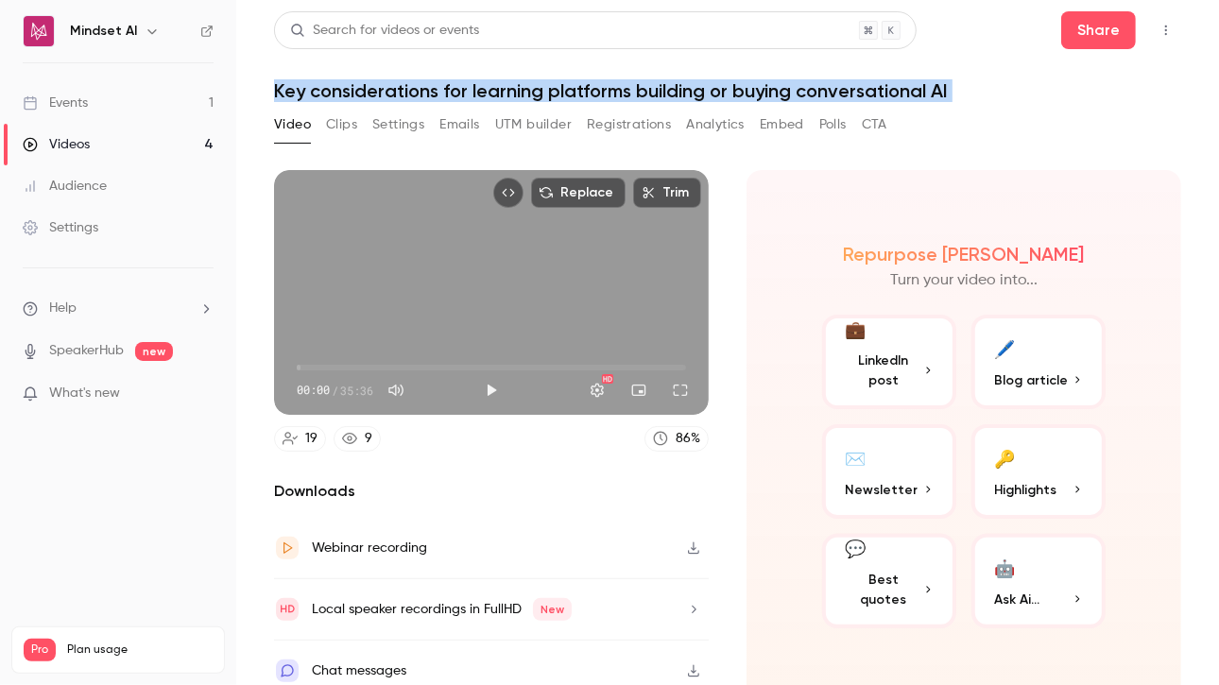
click at [281, 80] on h1 "Key considerations for learning platforms building or buying conversational AI" at bounding box center [727, 90] width 907 height 23
copy div "Key considerations for learning platforms building or buying conversational AI …"
click at [652, 132] on button "Registrations" at bounding box center [629, 125] width 84 height 30
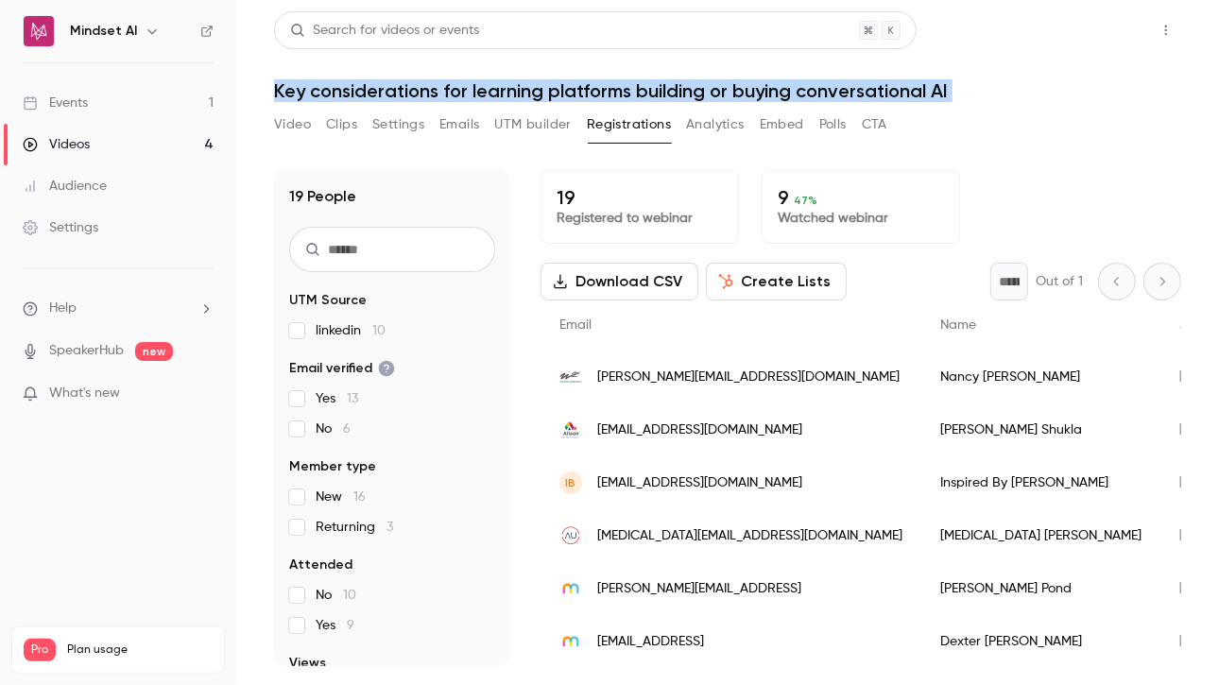
click at [1109, 20] on button "Share" at bounding box center [1098, 30] width 75 height 38
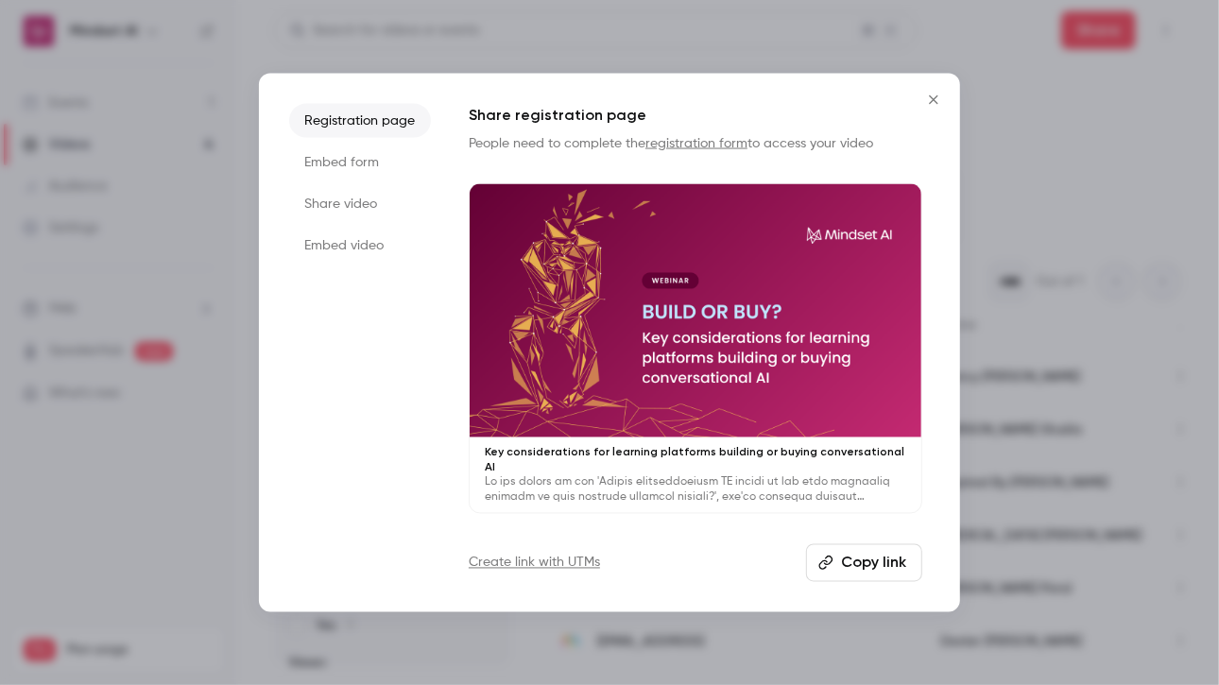
click at [862, 561] on button "Copy link" at bounding box center [864, 563] width 116 height 38
click at [1217, 362] on div at bounding box center [609, 342] width 1219 height 685
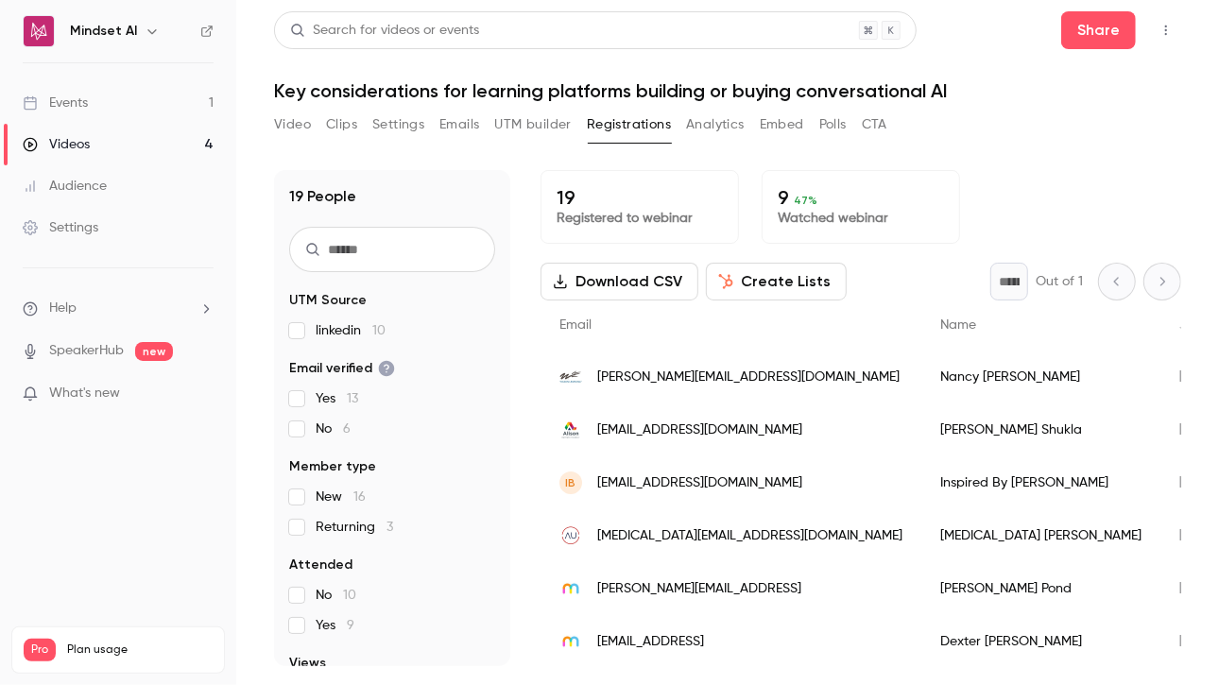
click at [112, 142] on link "Videos 4" at bounding box center [118, 145] width 236 height 42
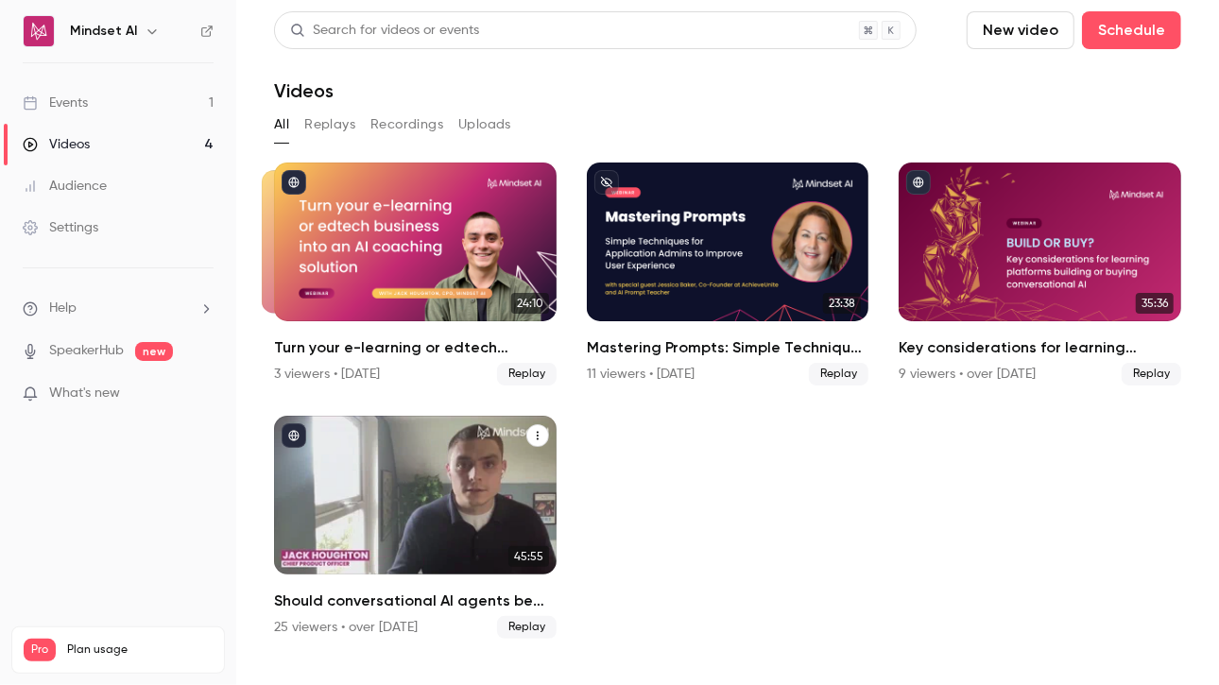
click at [373, 512] on div "Should conversational AI agents be the most important feature on your learning …" at bounding box center [415, 495] width 283 height 159
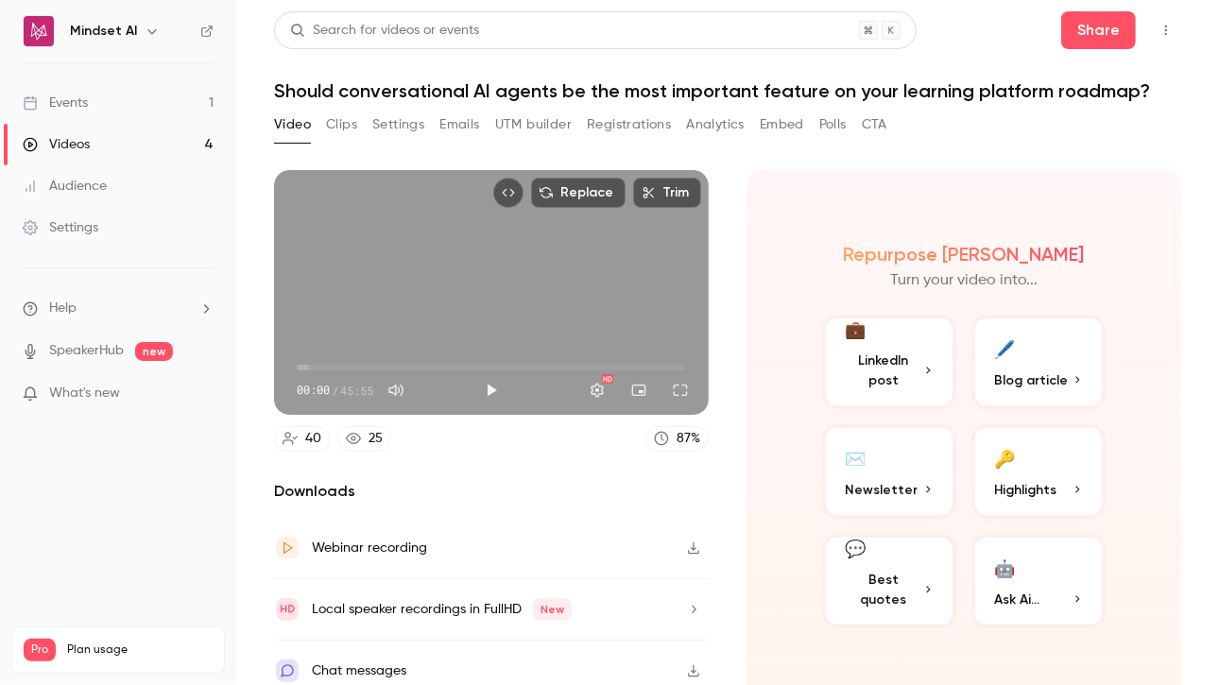
click at [486, 78] on header "Search for videos or events Share Should conversational AI agents be the most i…" at bounding box center [727, 56] width 907 height 91
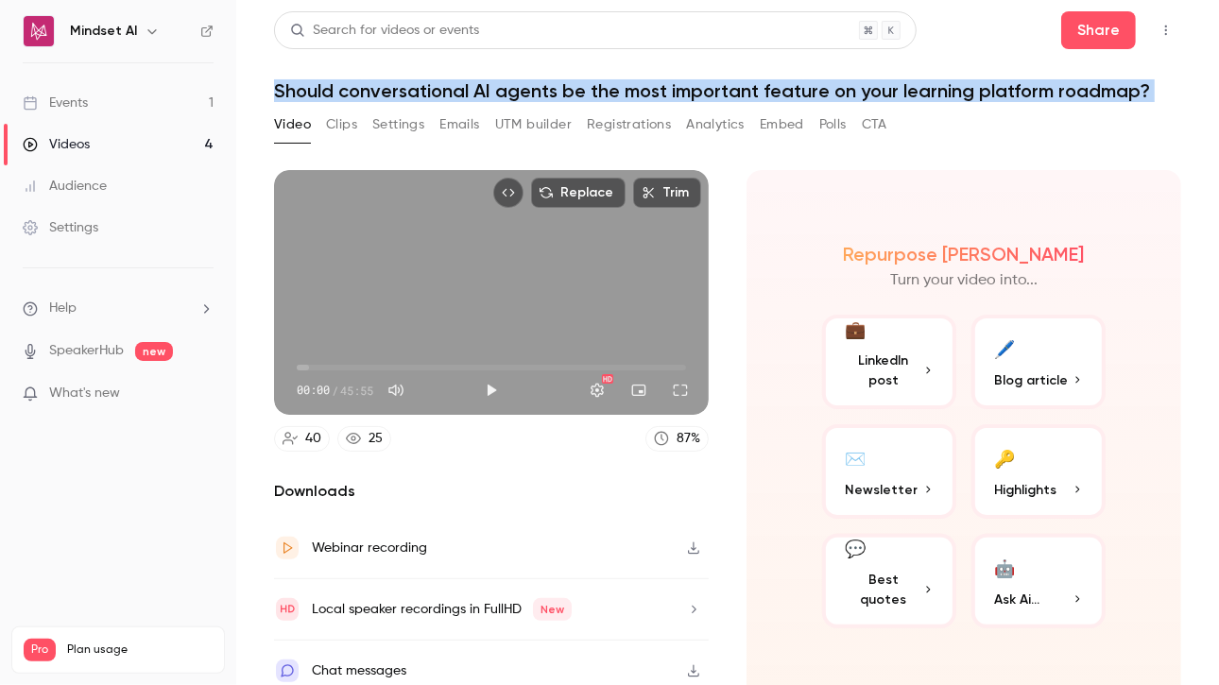
click at [486, 78] on header "Search for videos or events Share Should conversational AI agents be the most i…" at bounding box center [727, 56] width 907 height 91
copy div "Should conversational AI agents be the most important feature on your learning …"
click at [1068, 41] on button "Share" at bounding box center [1098, 30] width 75 height 38
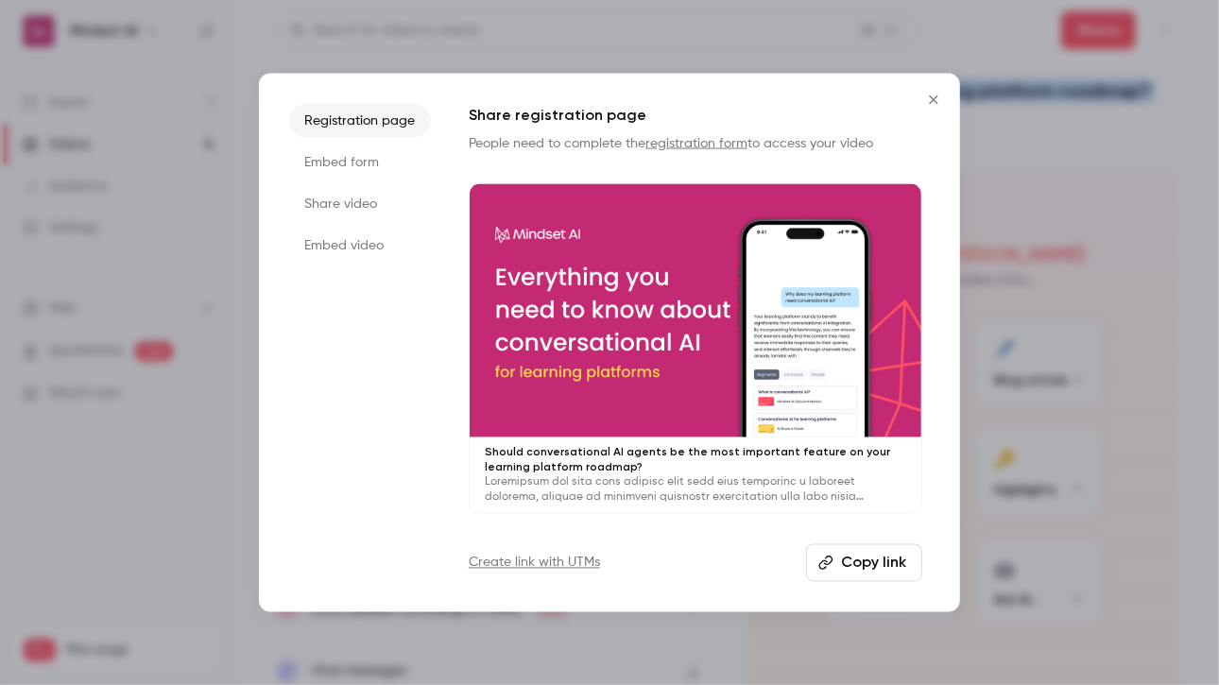
click at [868, 560] on button "Copy link" at bounding box center [864, 563] width 116 height 38
click at [1216, 237] on div at bounding box center [609, 342] width 1219 height 685
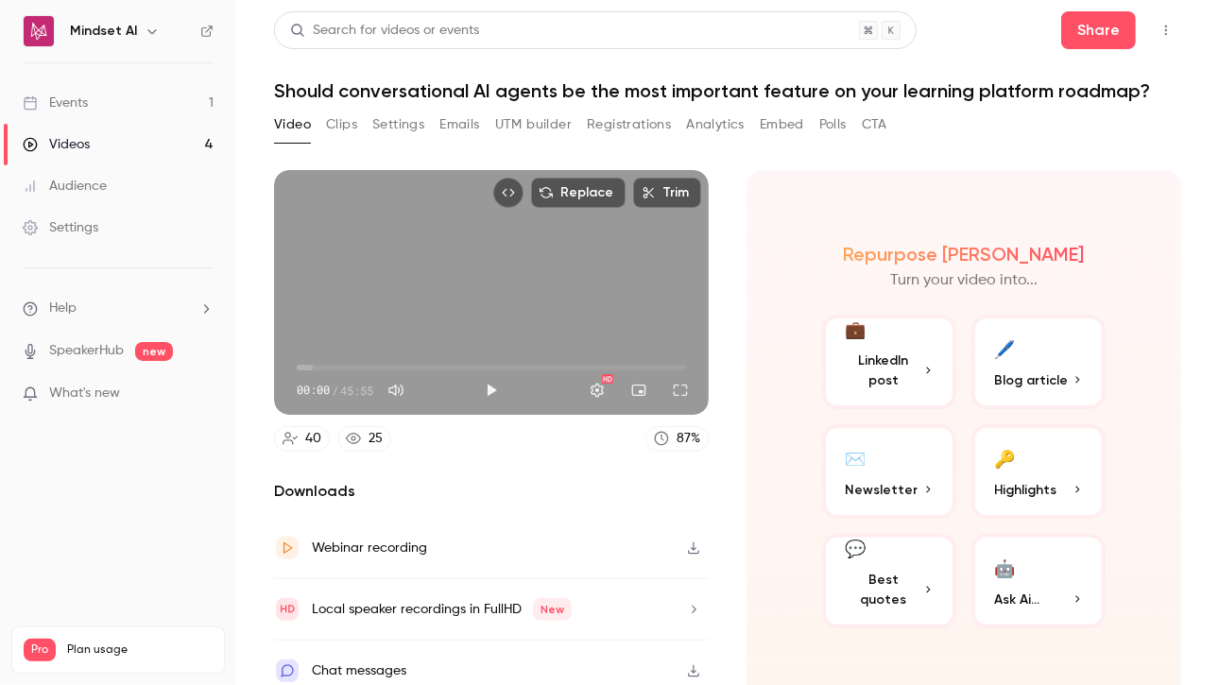
click at [630, 130] on button "Registrations" at bounding box center [629, 125] width 84 height 30
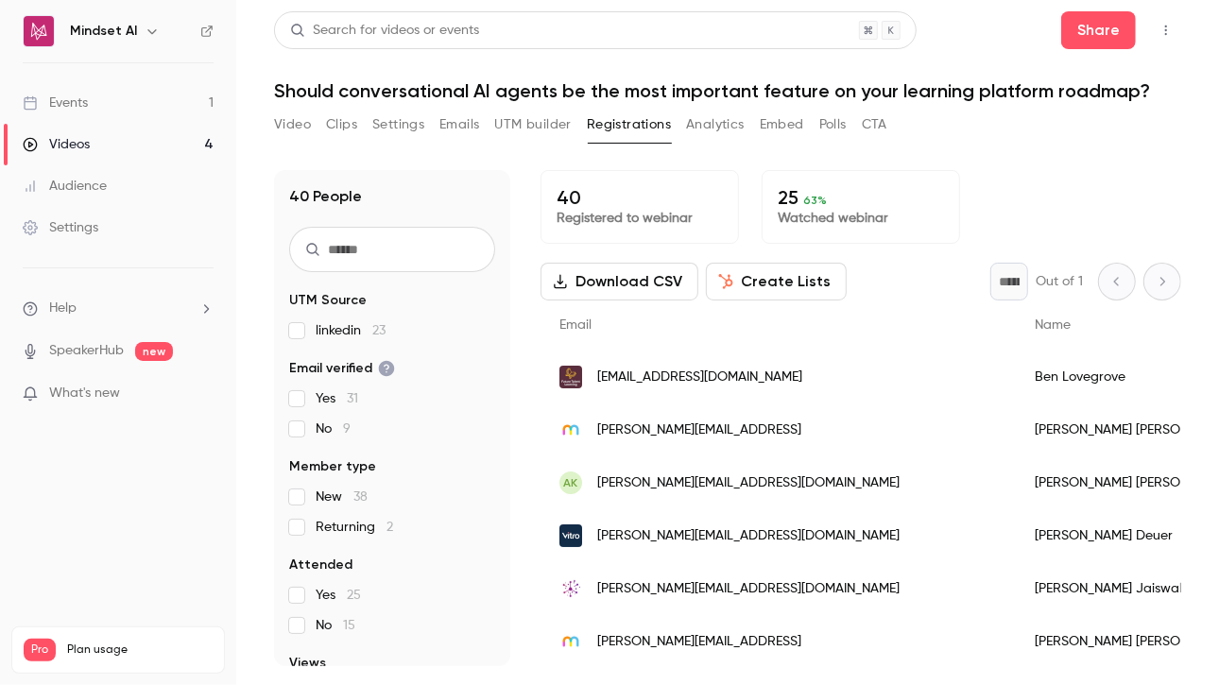
click at [78, 137] on div "Videos" at bounding box center [56, 144] width 67 height 19
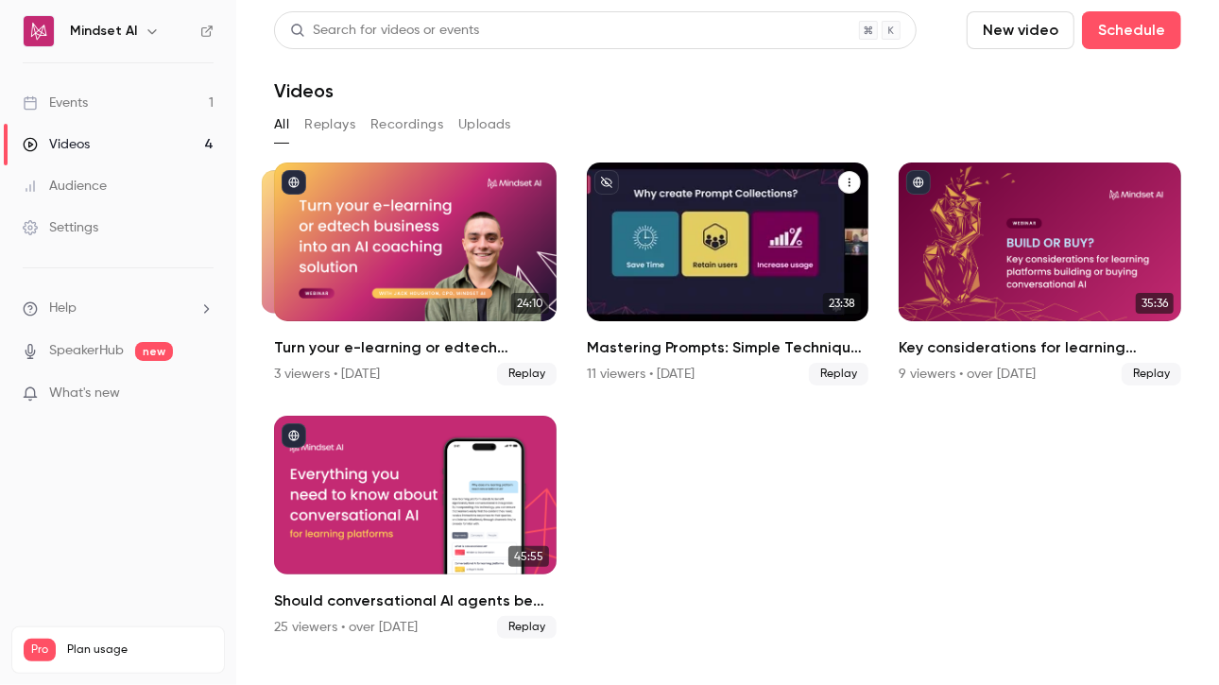
click at [623, 304] on div "Mastering Prompts: Simple Techniques for Application Admins to Improve User Exp…" at bounding box center [728, 242] width 283 height 159
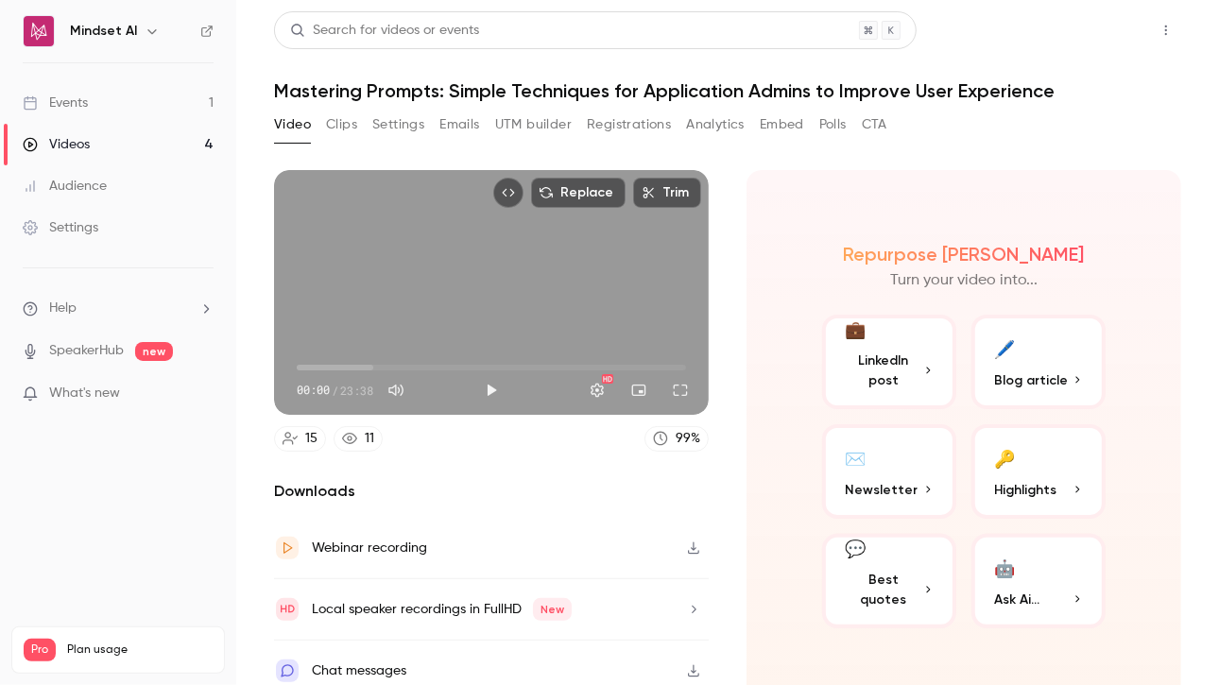
click at [1087, 29] on button "Share" at bounding box center [1098, 30] width 75 height 38
